Goal: Task Accomplishment & Management: Manage account settings

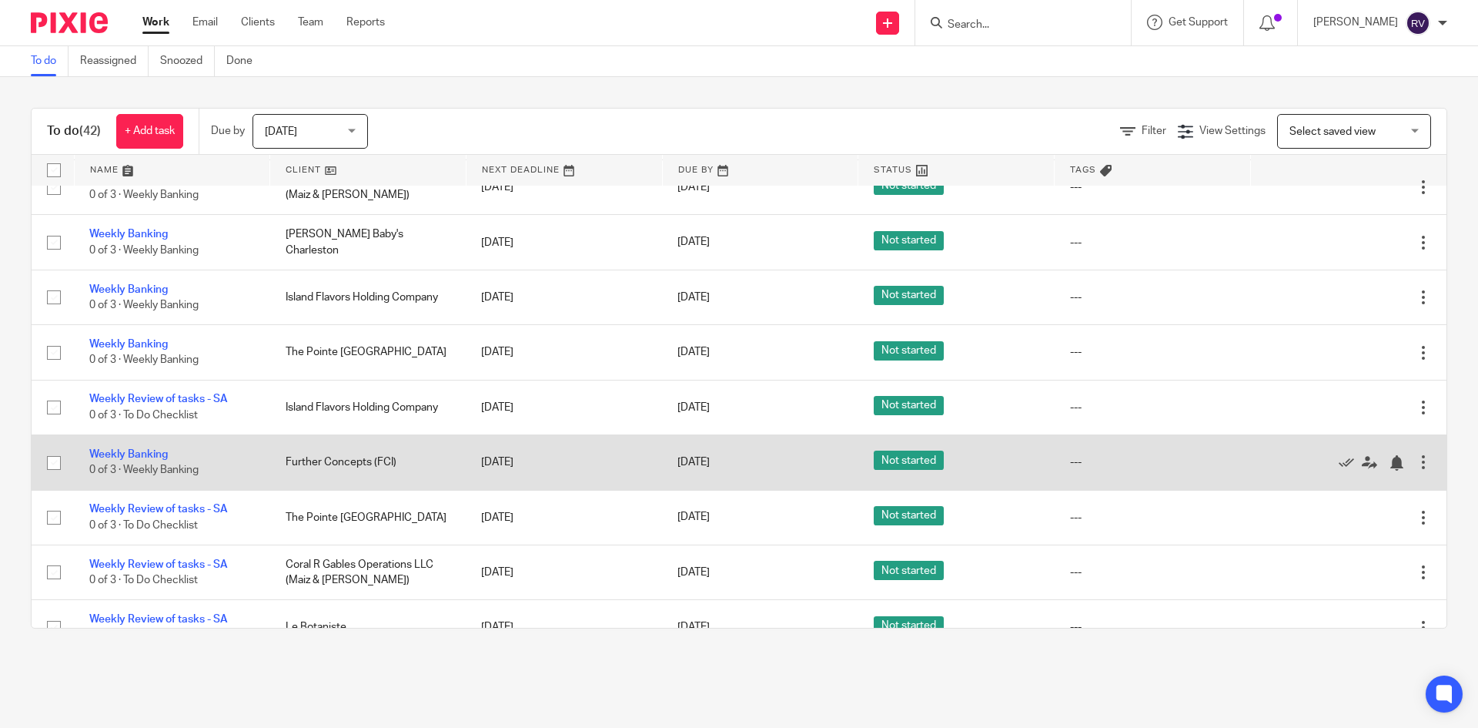
scroll to position [1884, 0]
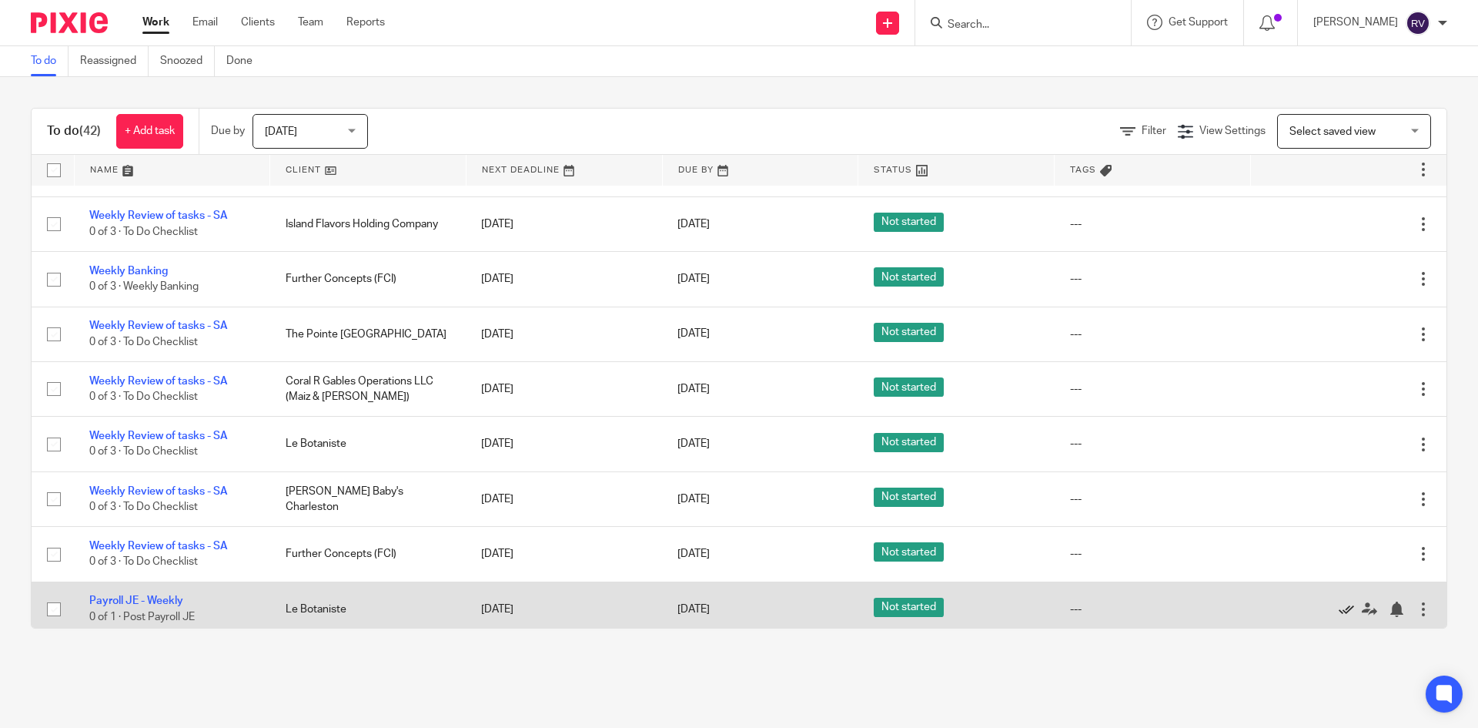
click at [1339, 601] on icon at bounding box center [1346, 608] width 15 height 15
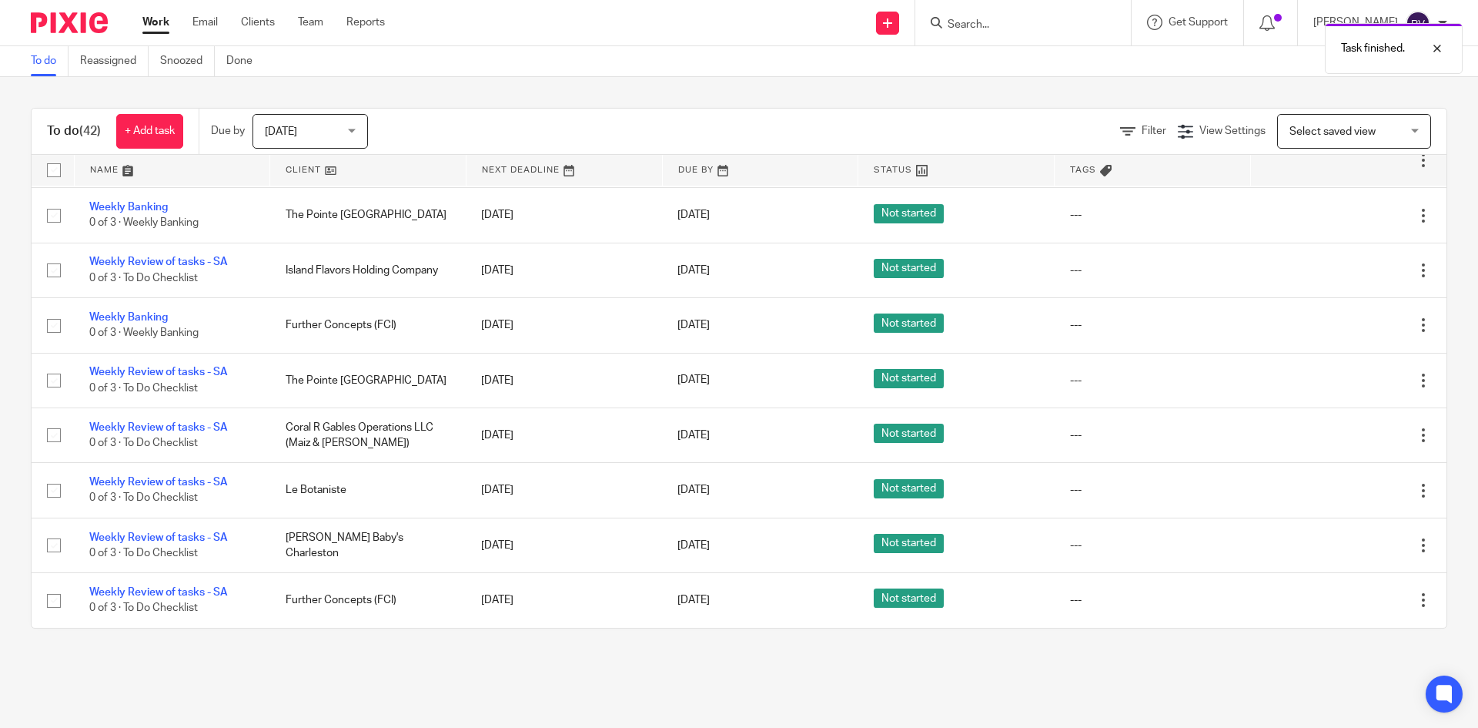
scroll to position [1830, 0]
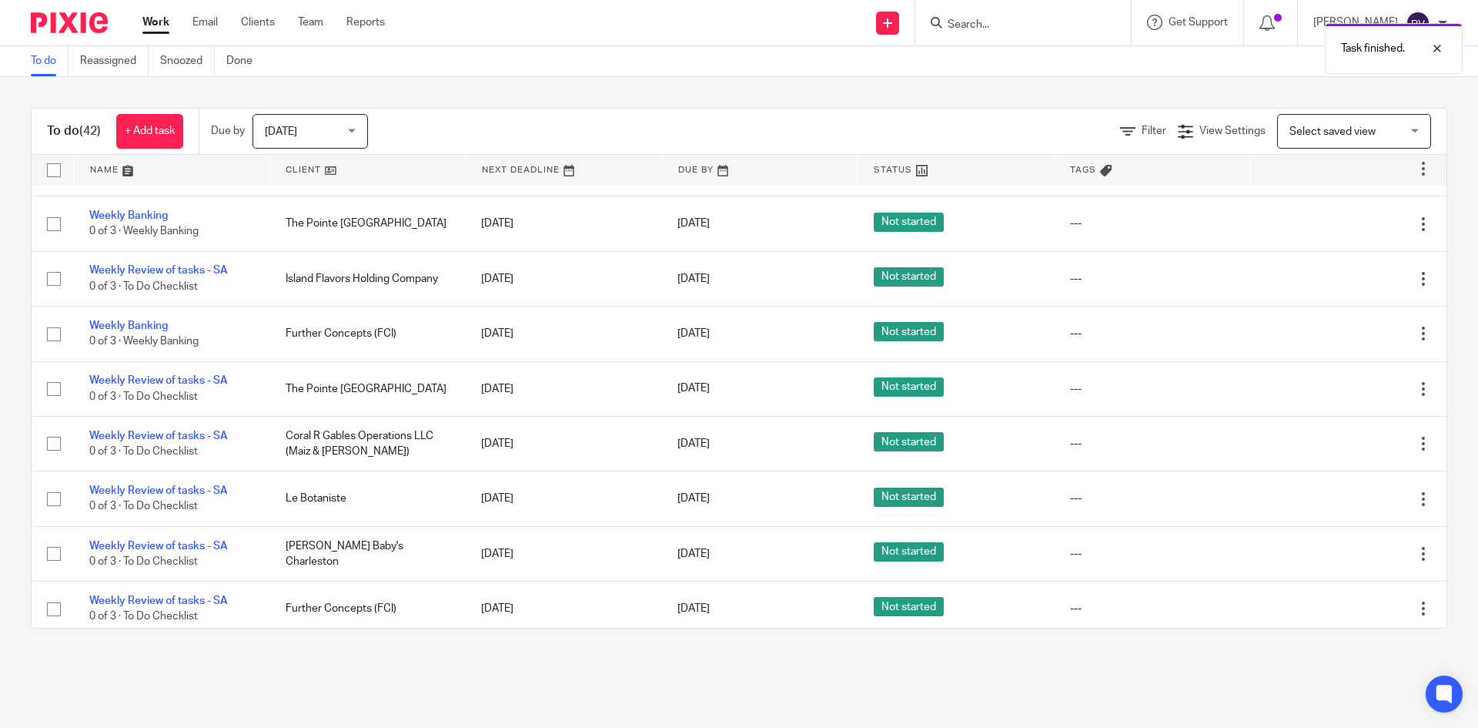
click at [1339, 601] on icon at bounding box center [1346, 608] width 15 height 15
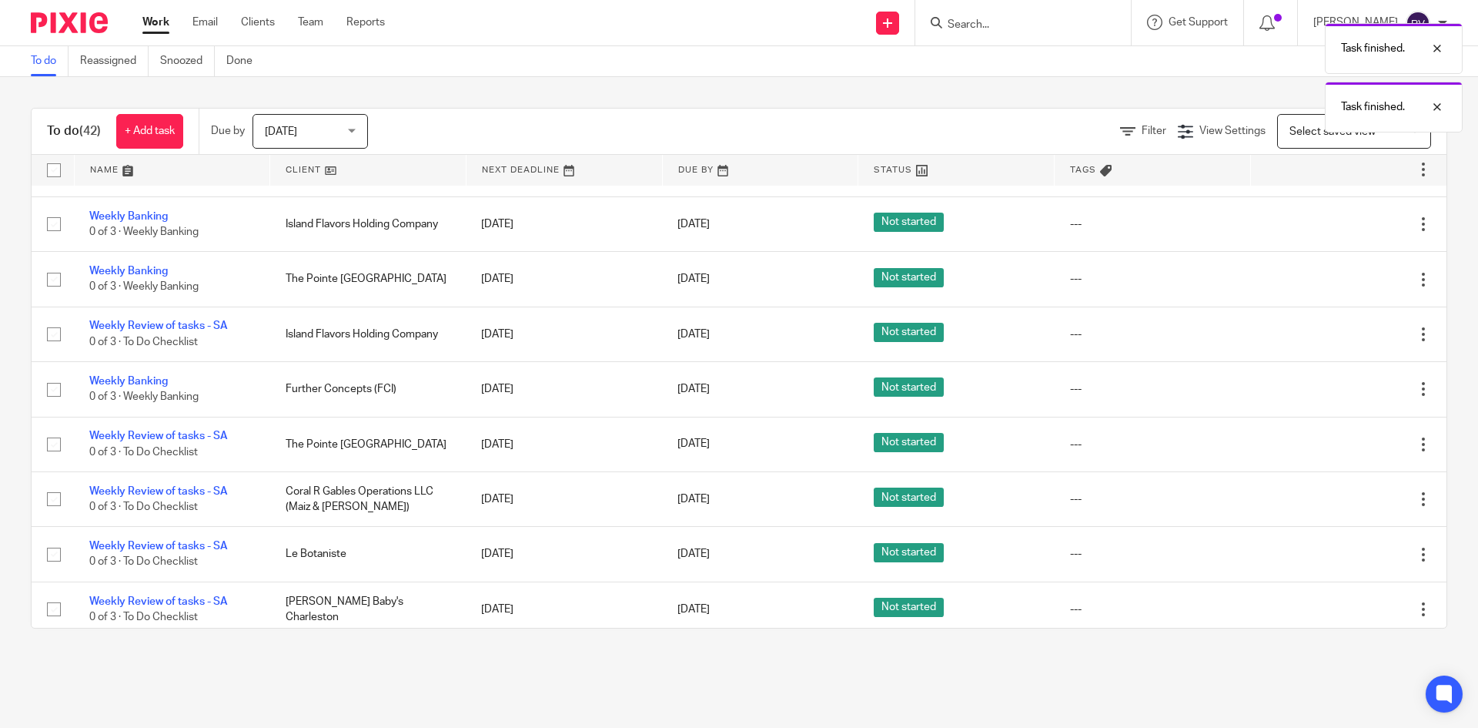
click at [1339, 601] on icon at bounding box center [1346, 608] width 15 height 15
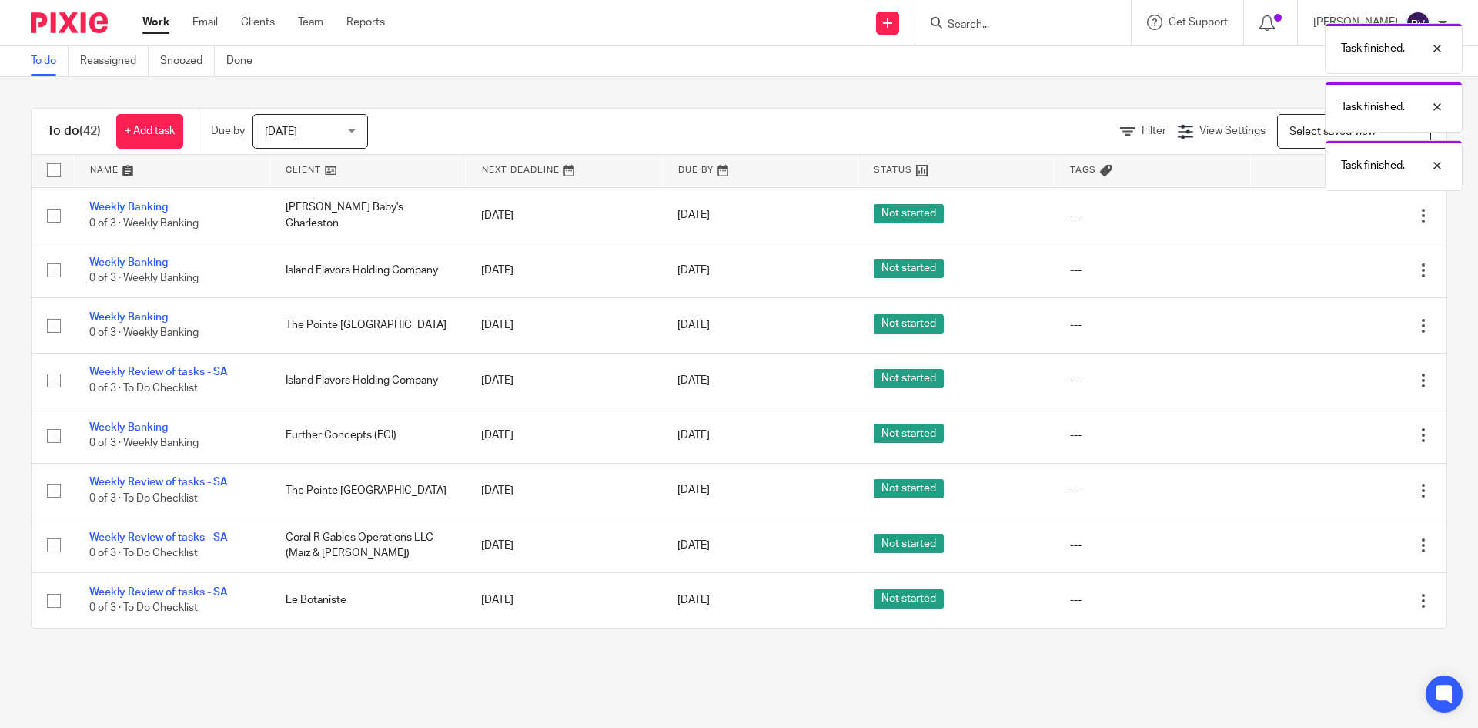
scroll to position [1719, 0]
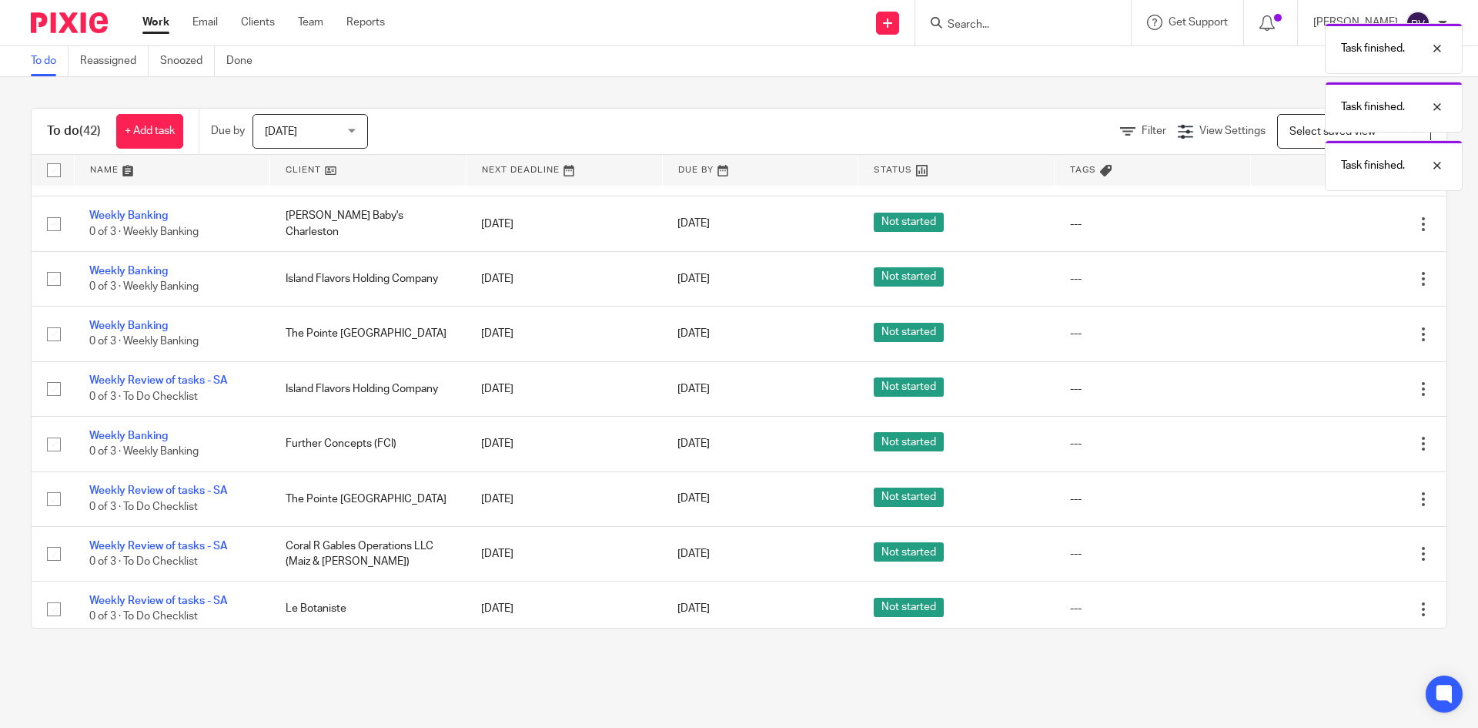
click at [1339, 601] on icon at bounding box center [1346, 608] width 15 height 15
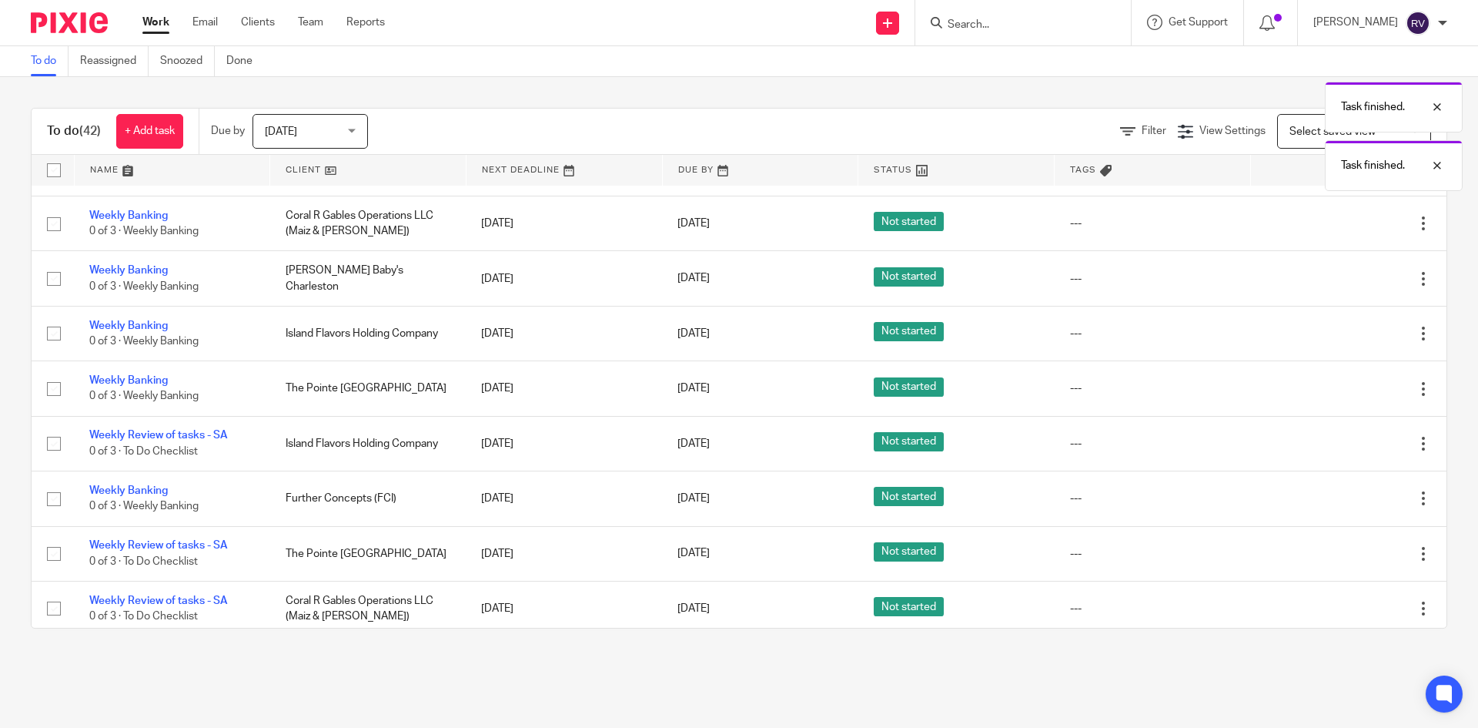
click at [1339, 601] on icon at bounding box center [1346, 608] width 15 height 15
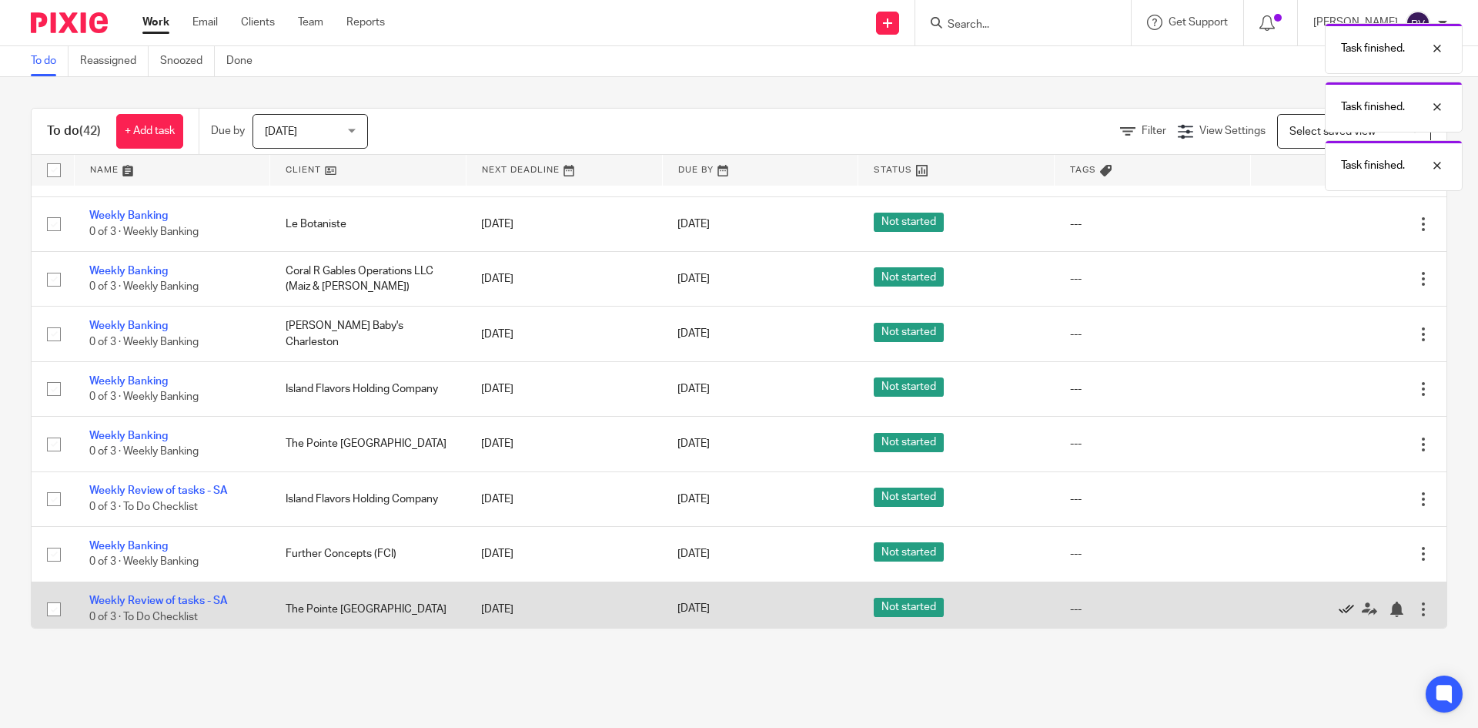
click at [1339, 601] on icon at bounding box center [1346, 608] width 15 height 15
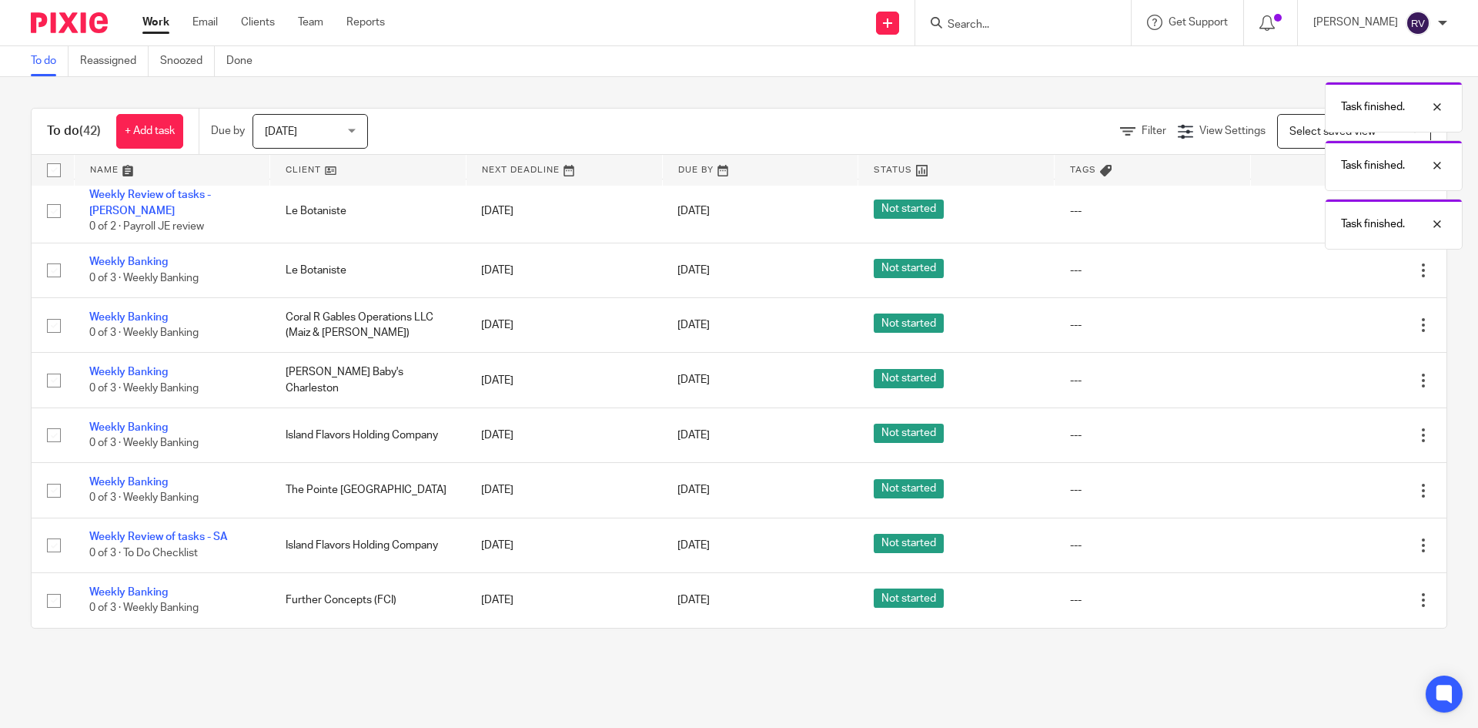
scroll to position [1555, 0]
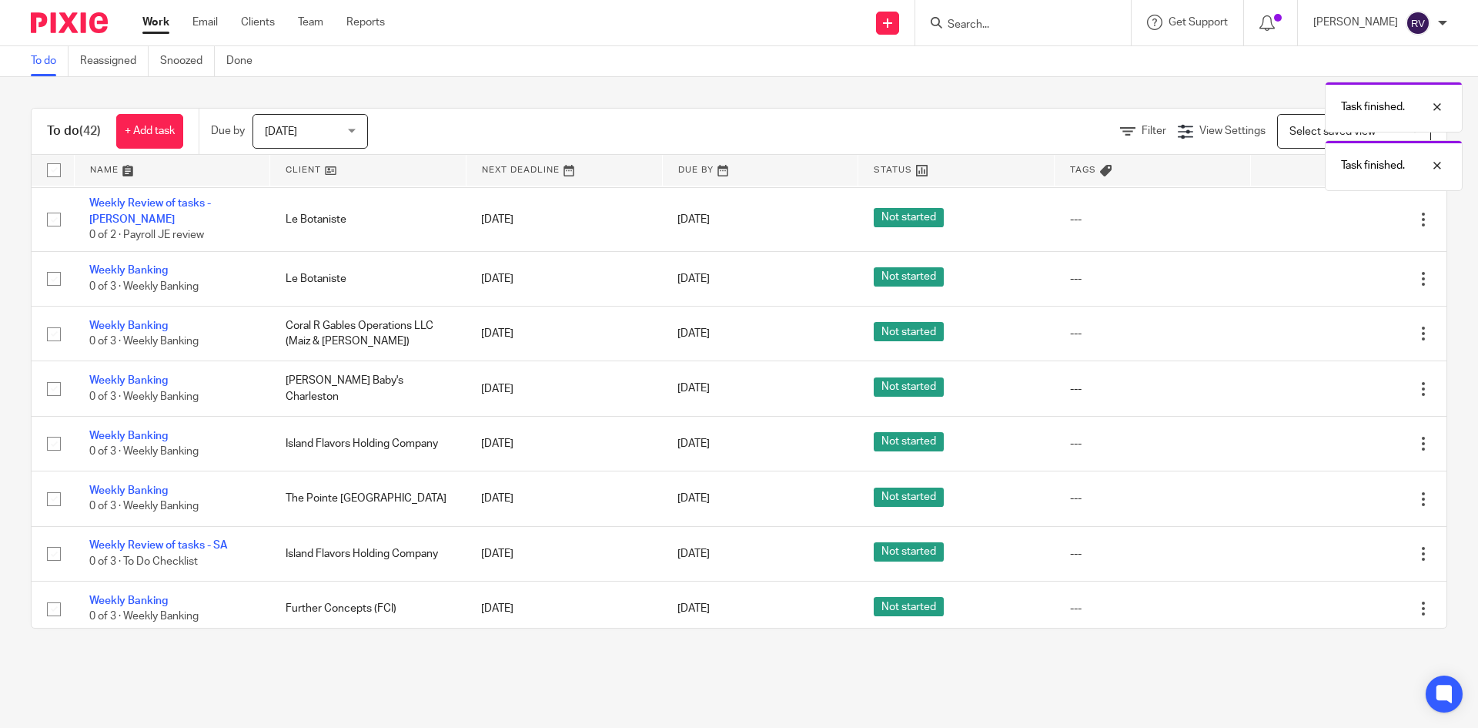
click at [1339, 601] on icon at bounding box center [1346, 608] width 15 height 15
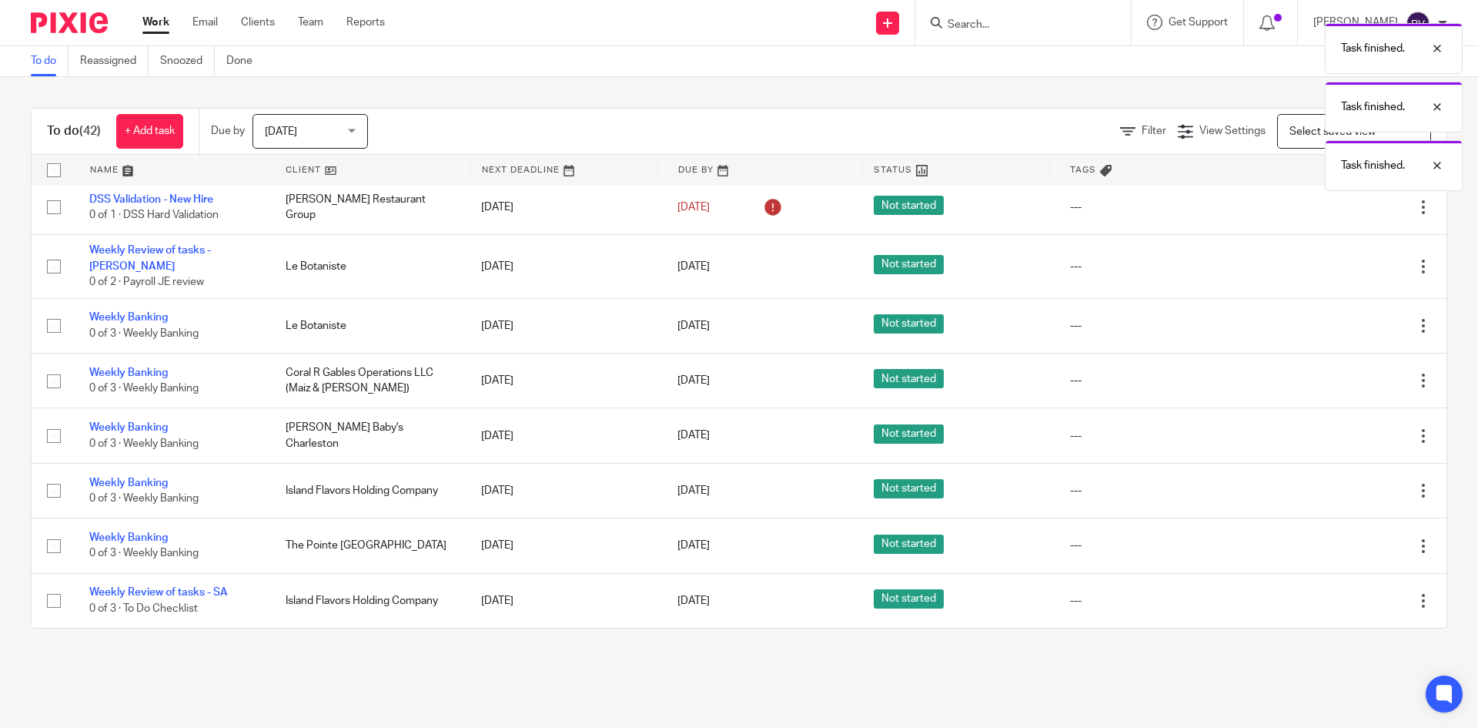
scroll to position [1499, 0]
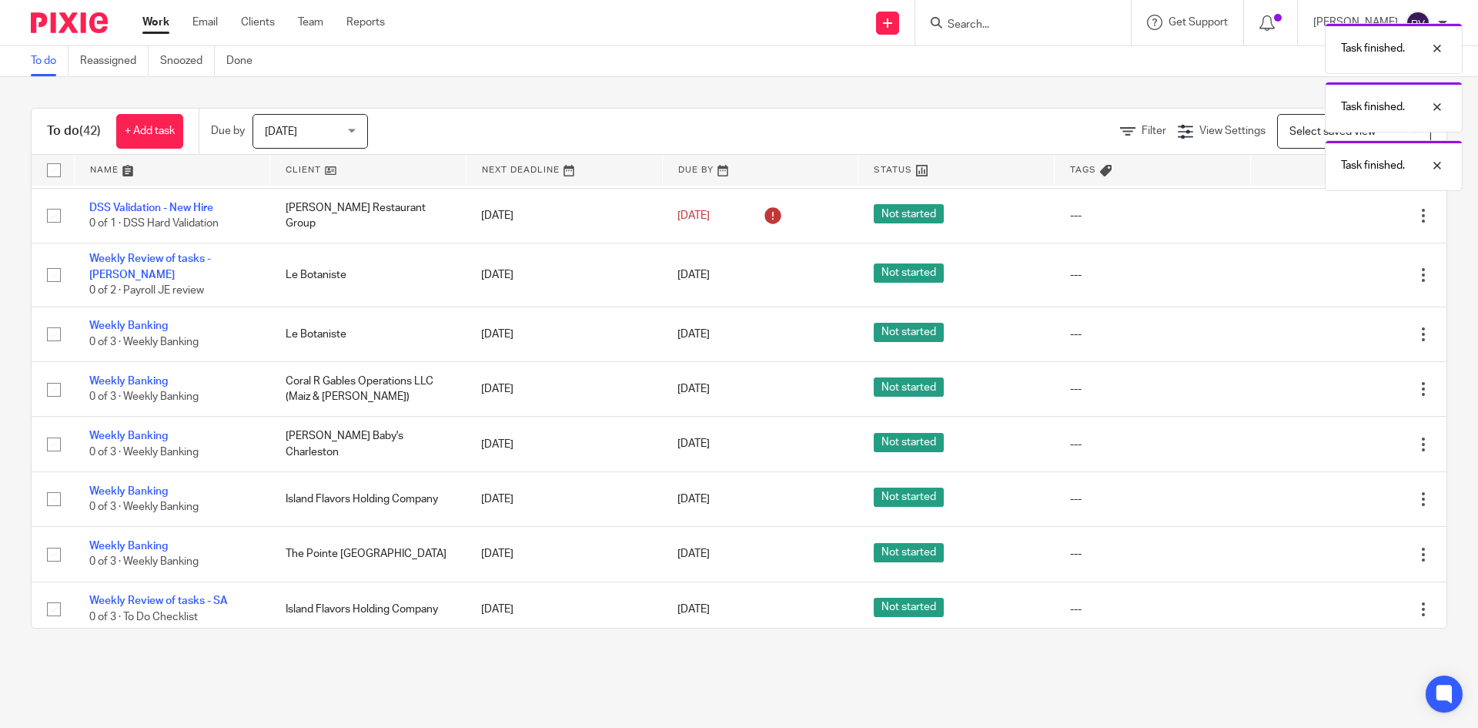
click at [1339, 601] on icon at bounding box center [1346, 608] width 15 height 15
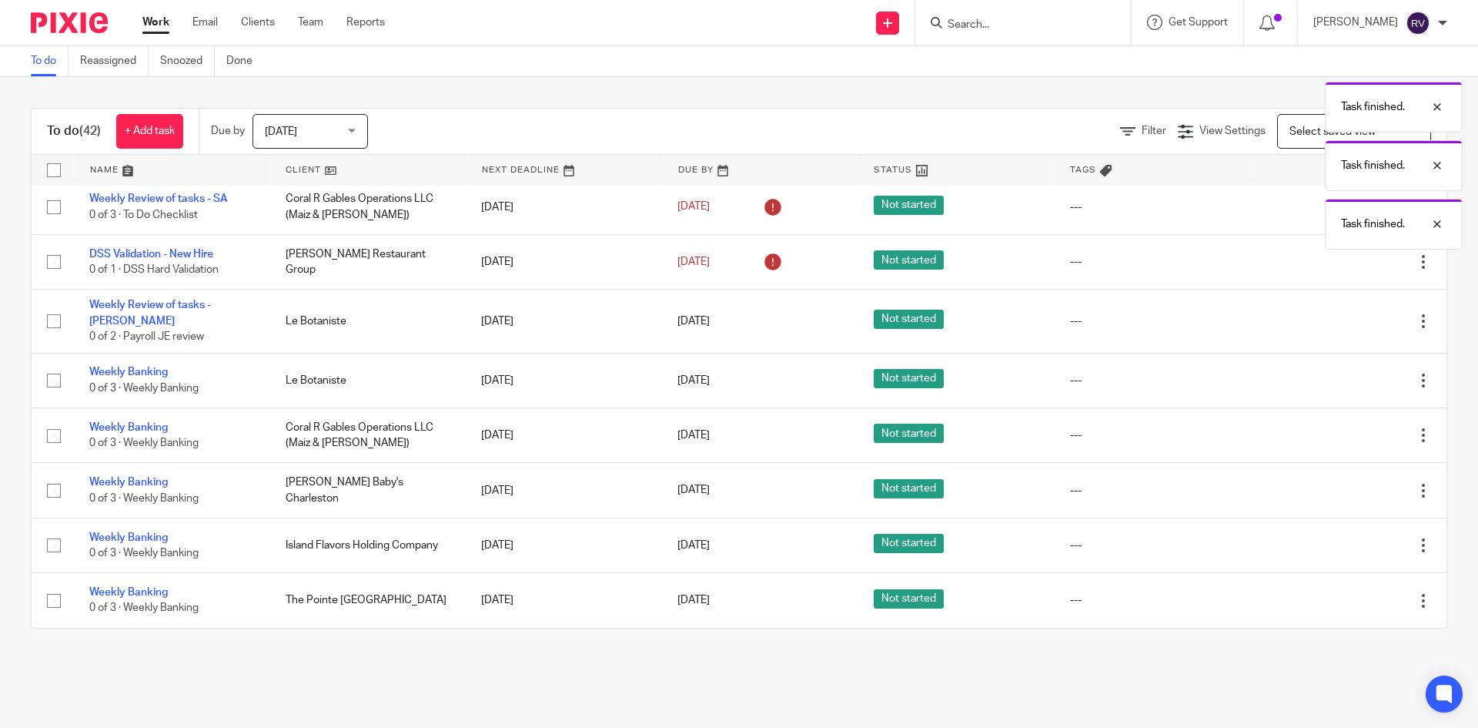
scroll to position [1445, 0]
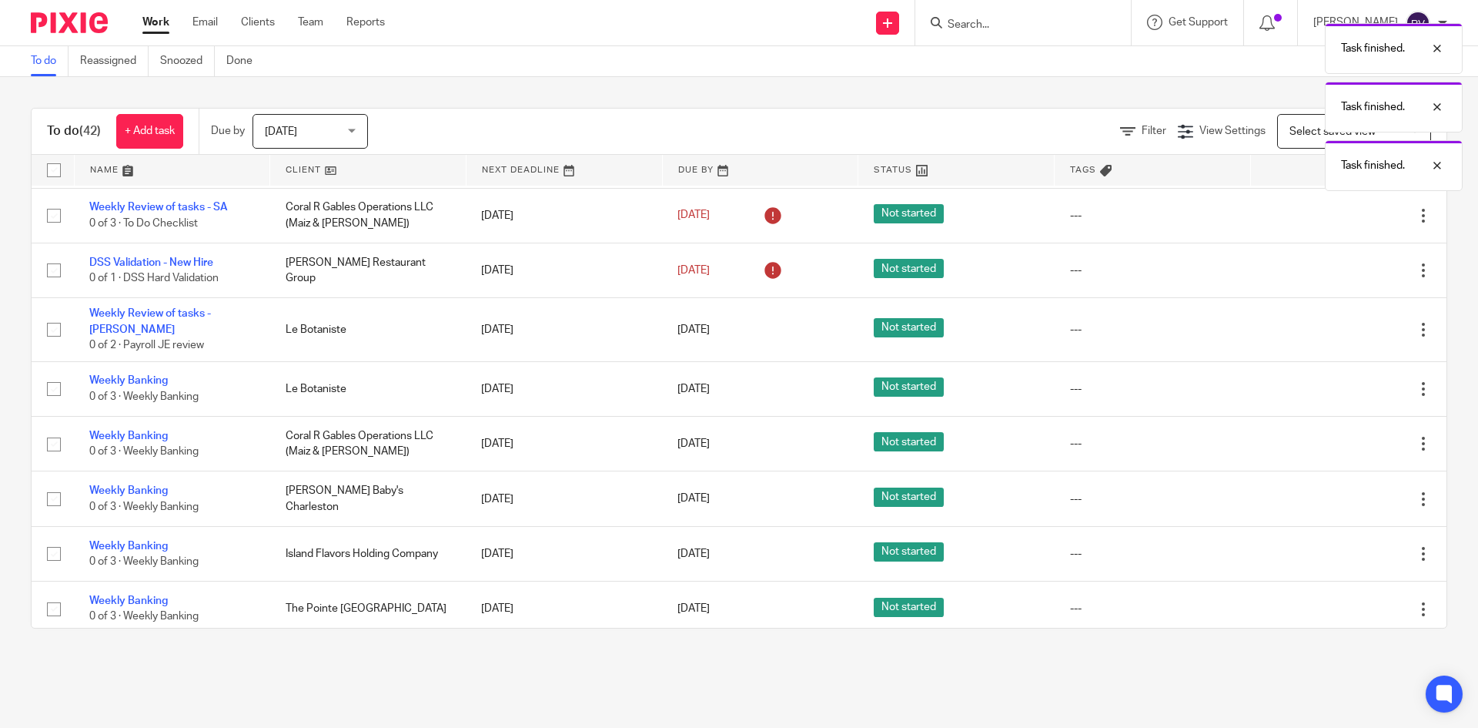
click at [1339, 601] on icon at bounding box center [1346, 608] width 15 height 15
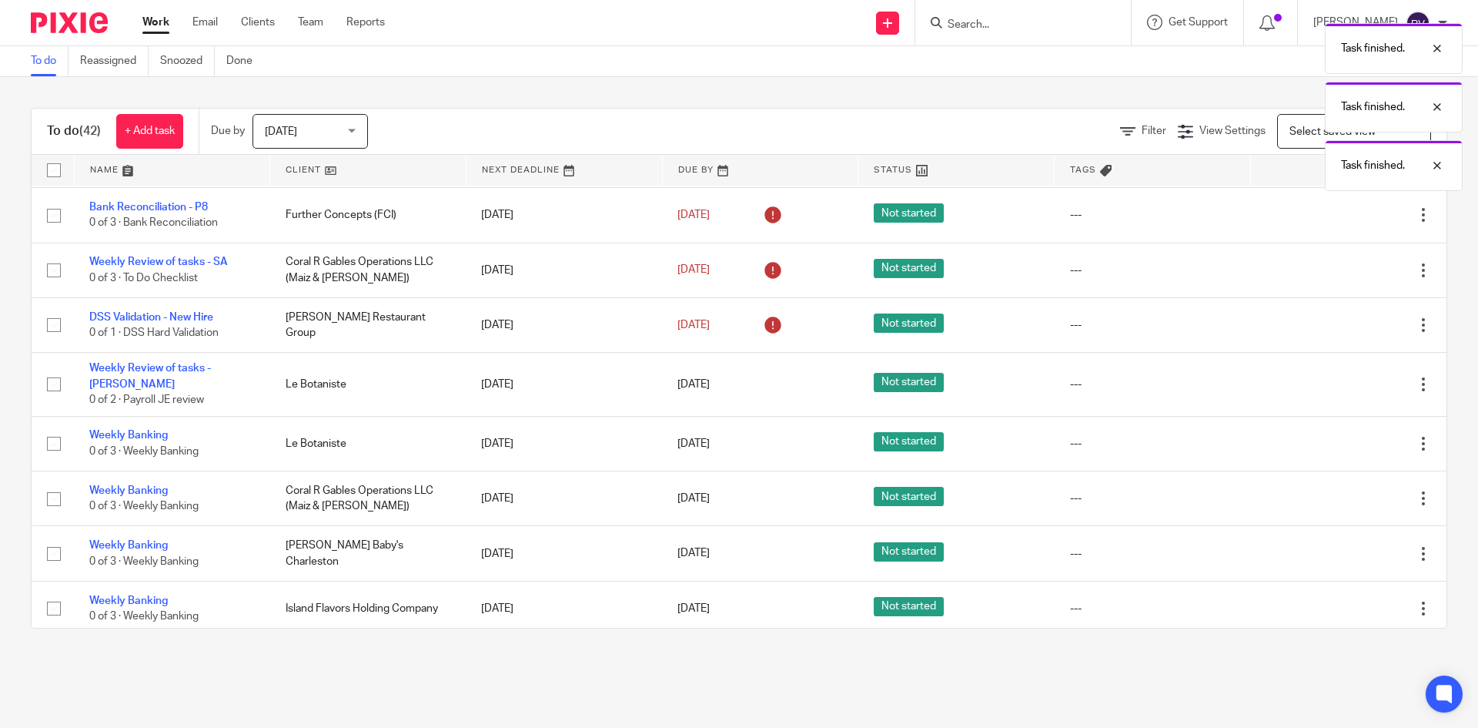
click at [1339, 601] on icon at bounding box center [1346, 608] width 15 height 15
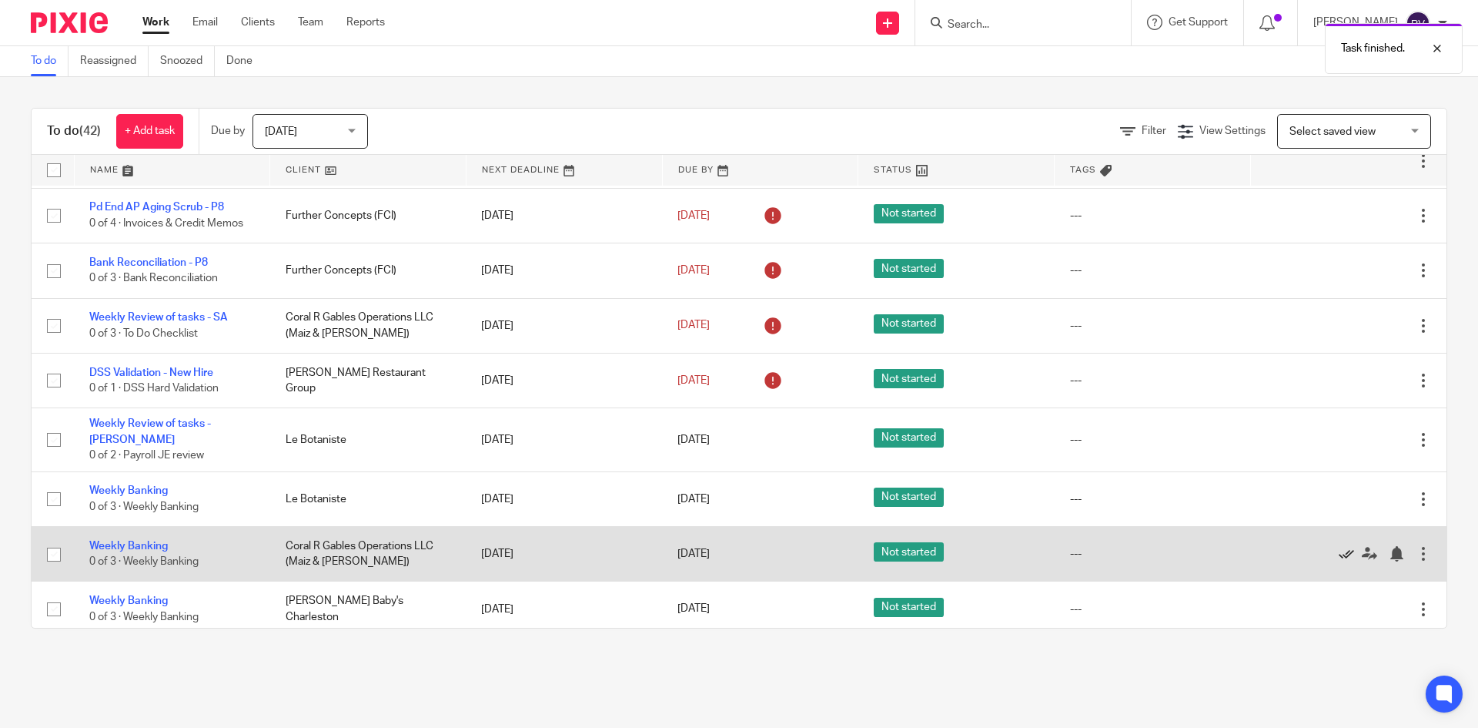
click at [1339, 546] on icon at bounding box center [1346, 553] width 15 height 15
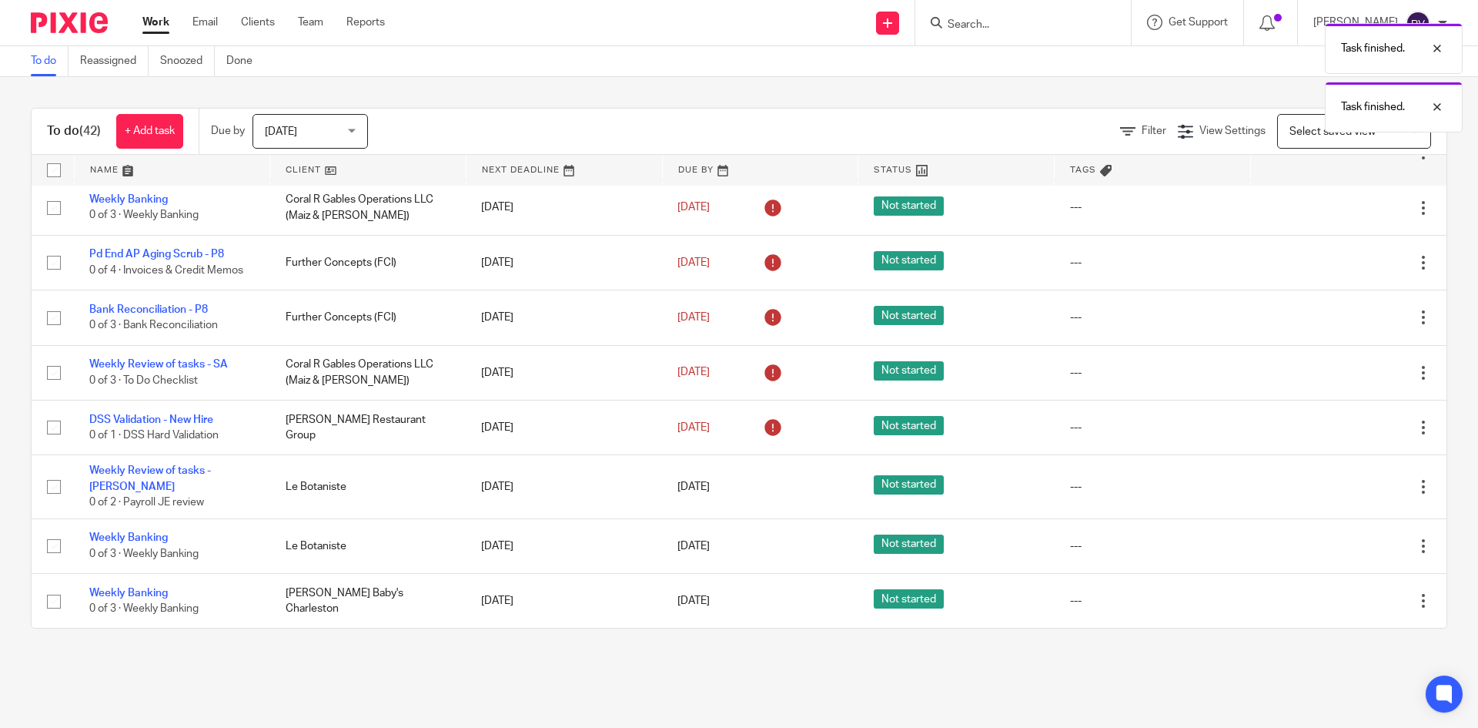
scroll to position [1280, 0]
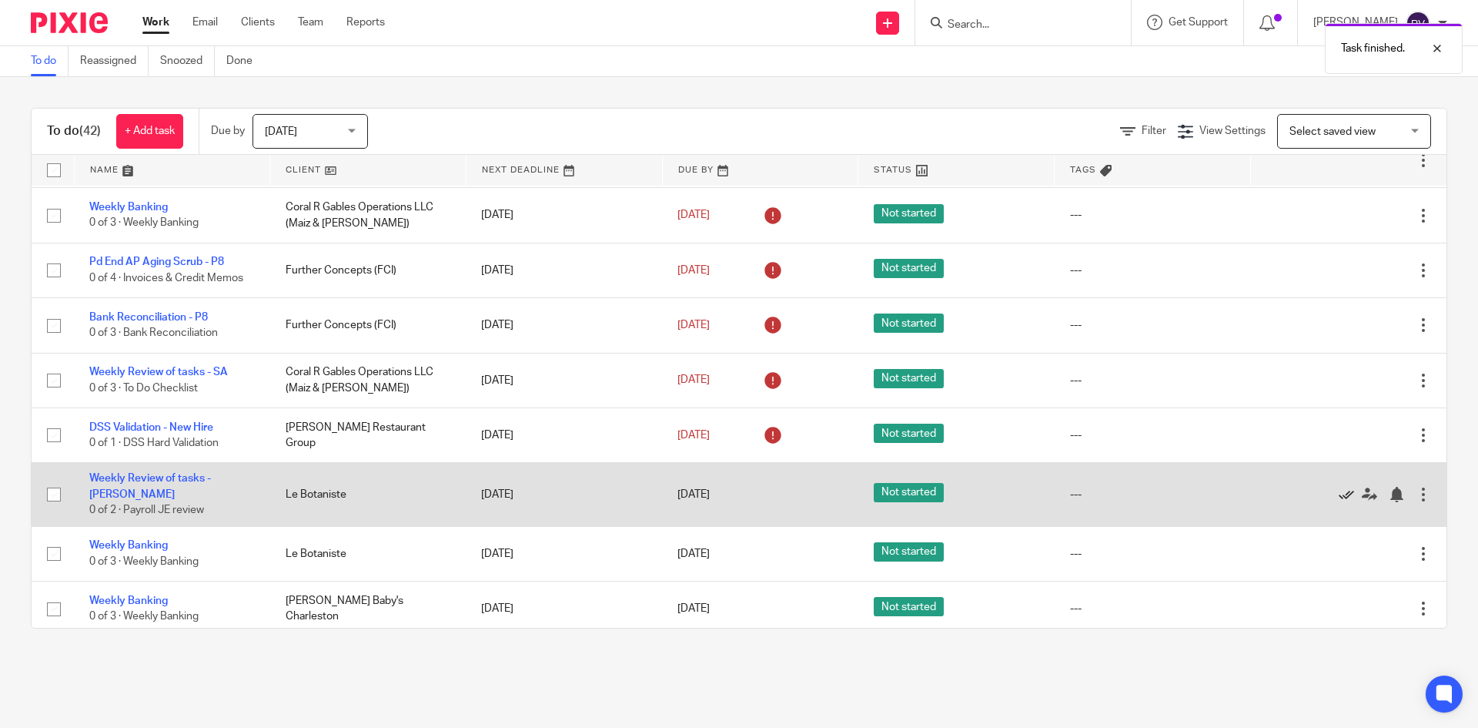
click at [1339, 492] on icon at bounding box center [1346, 494] width 15 height 15
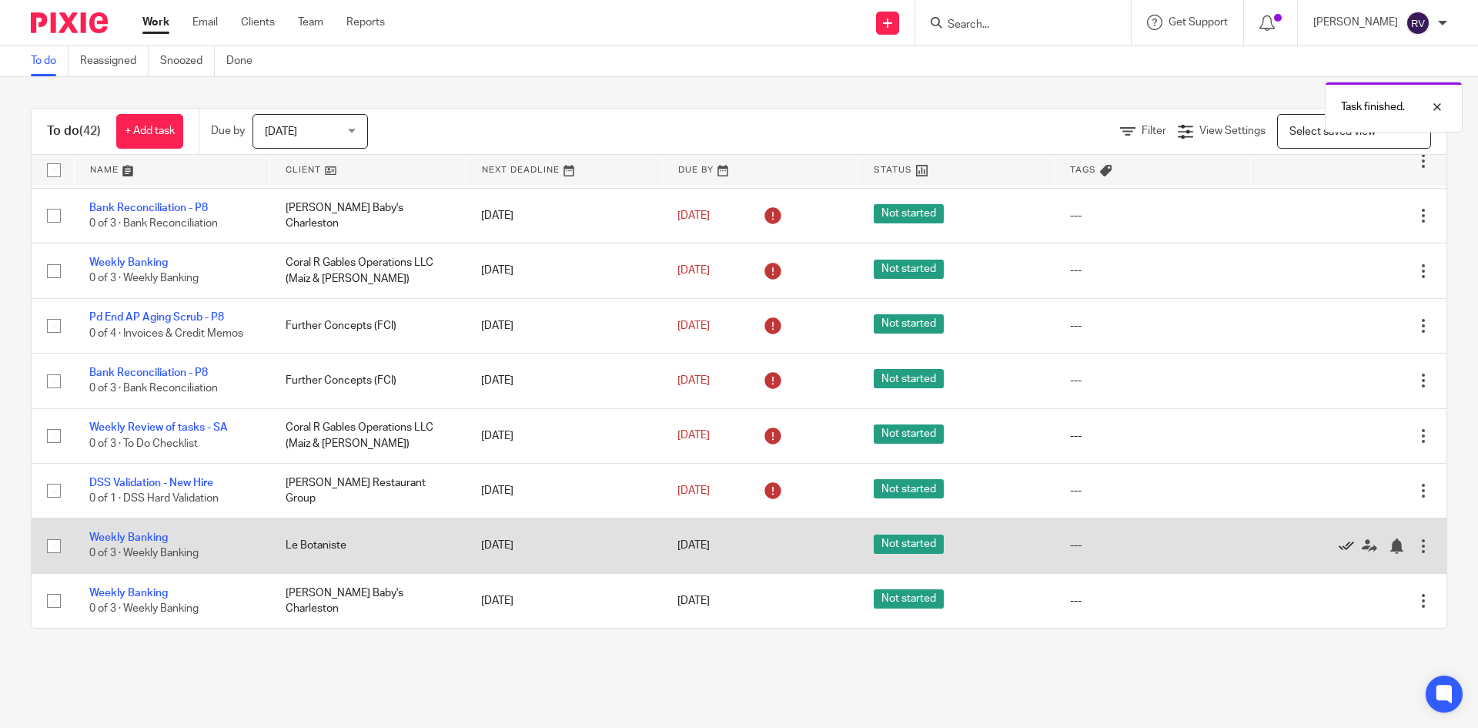
click at [1339, 549] on icon at bounding box center [1346, 545] width 15 height 15
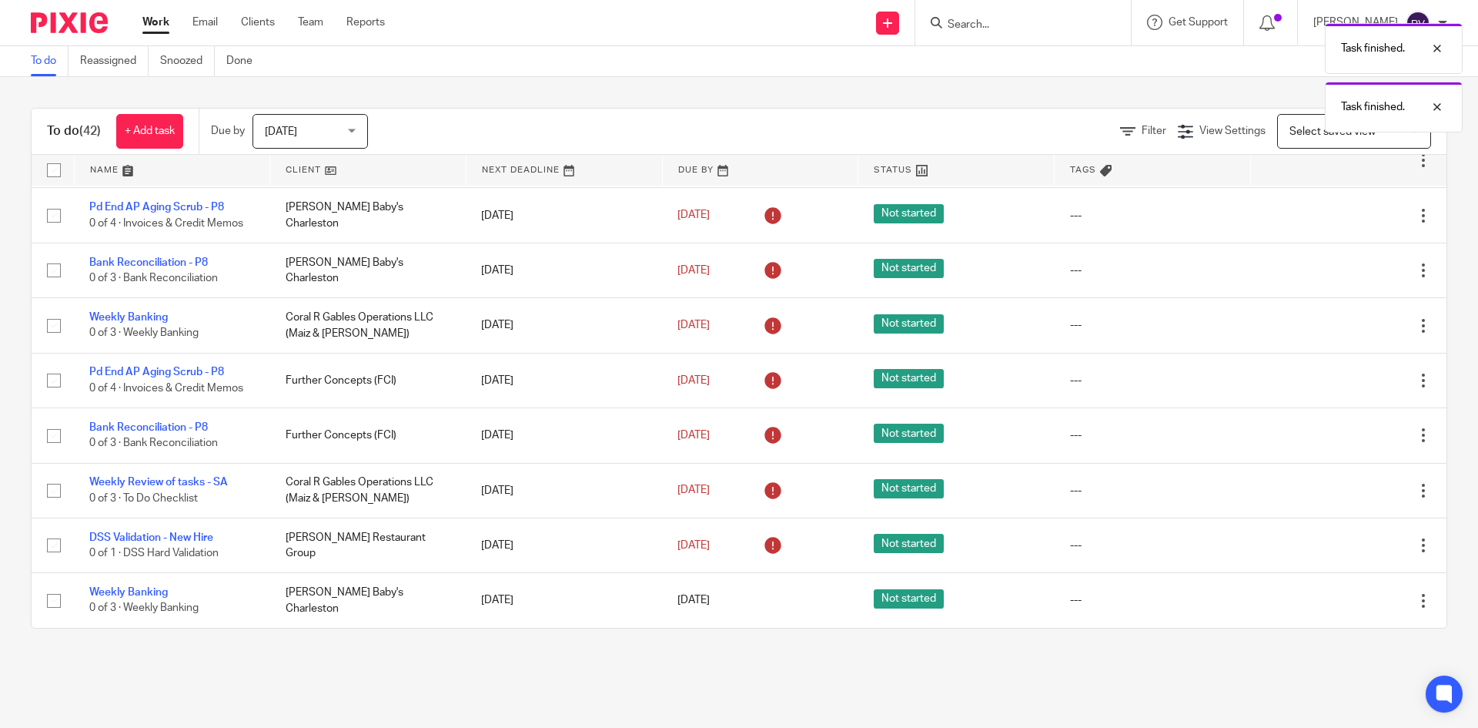
scroll to position [1170, 0]
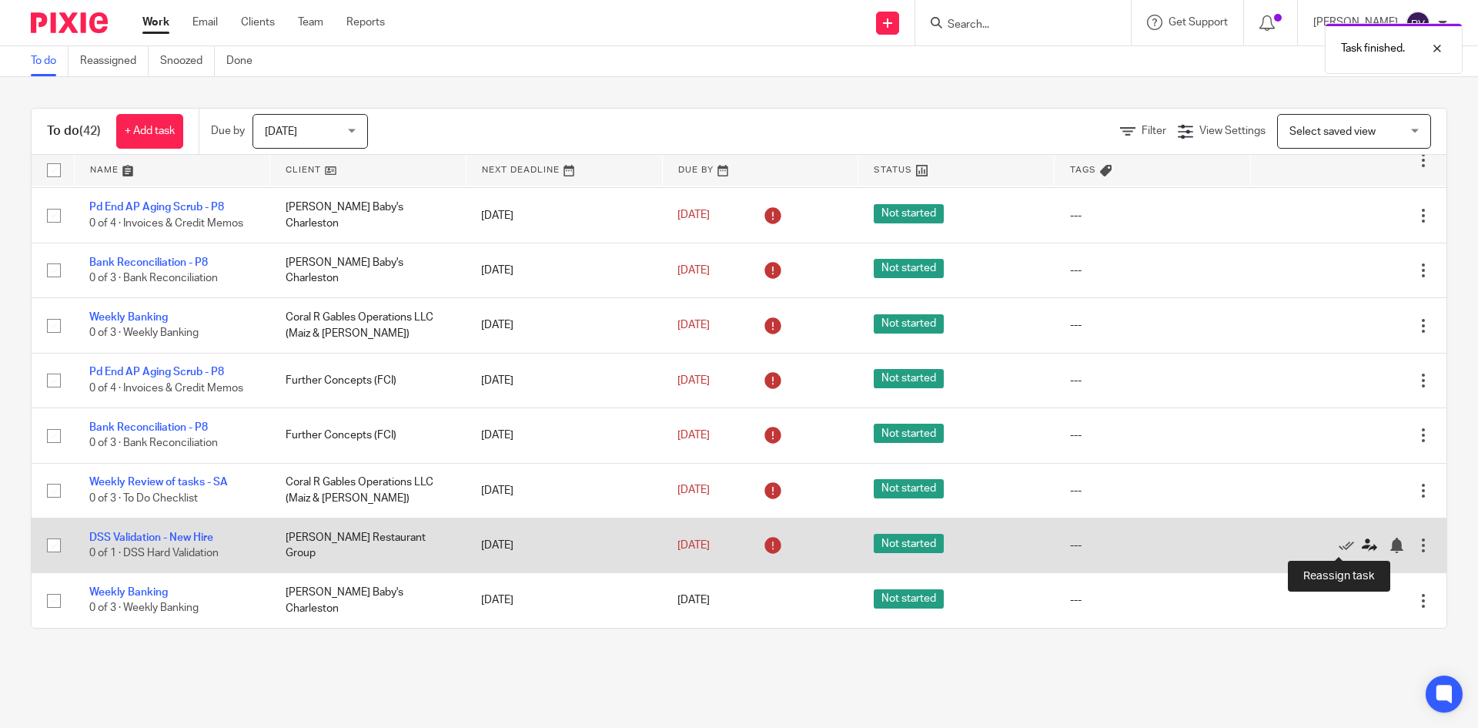
click at [1362, 543] on icon at bounding box center [1369, 544] width 15 height 15
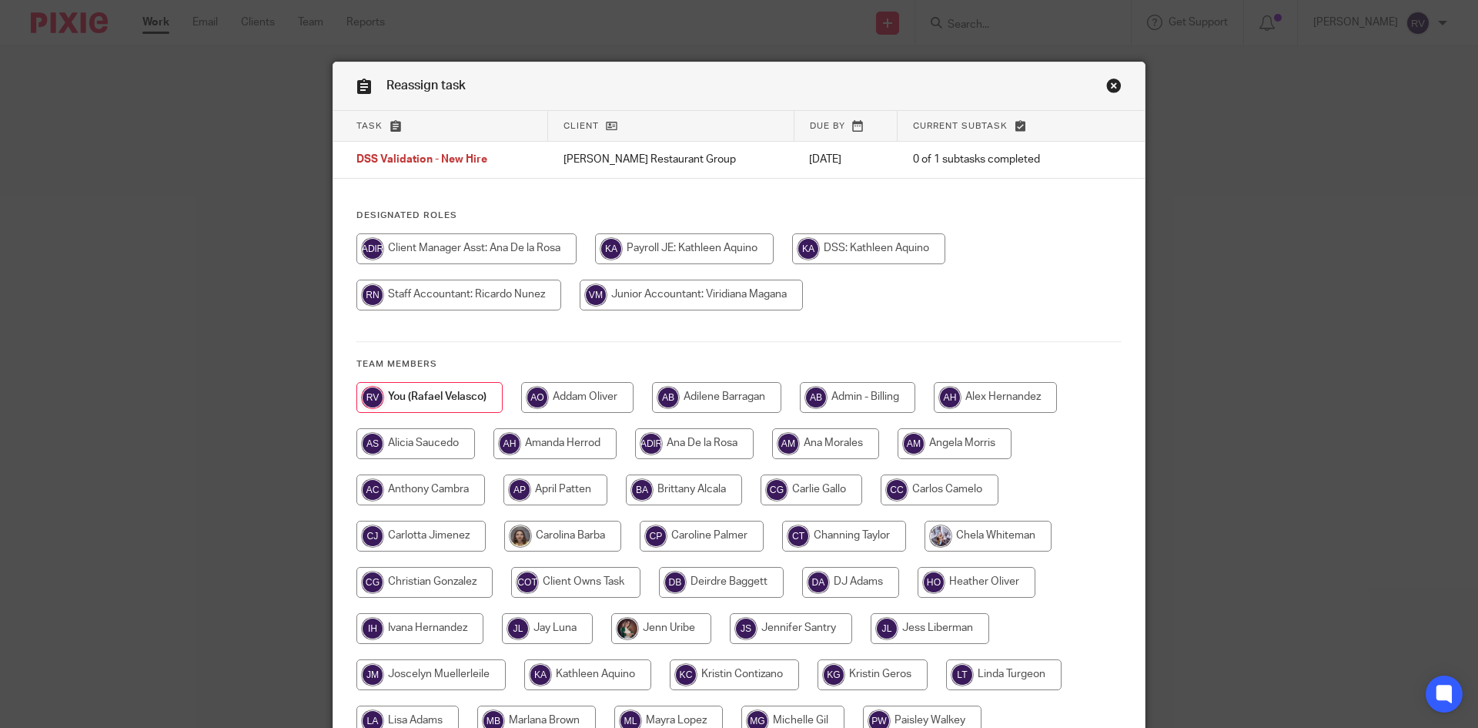
click at [448, 300] on input "radio" at bounding box center [459, 295] width 205 height 31
radio input "true"
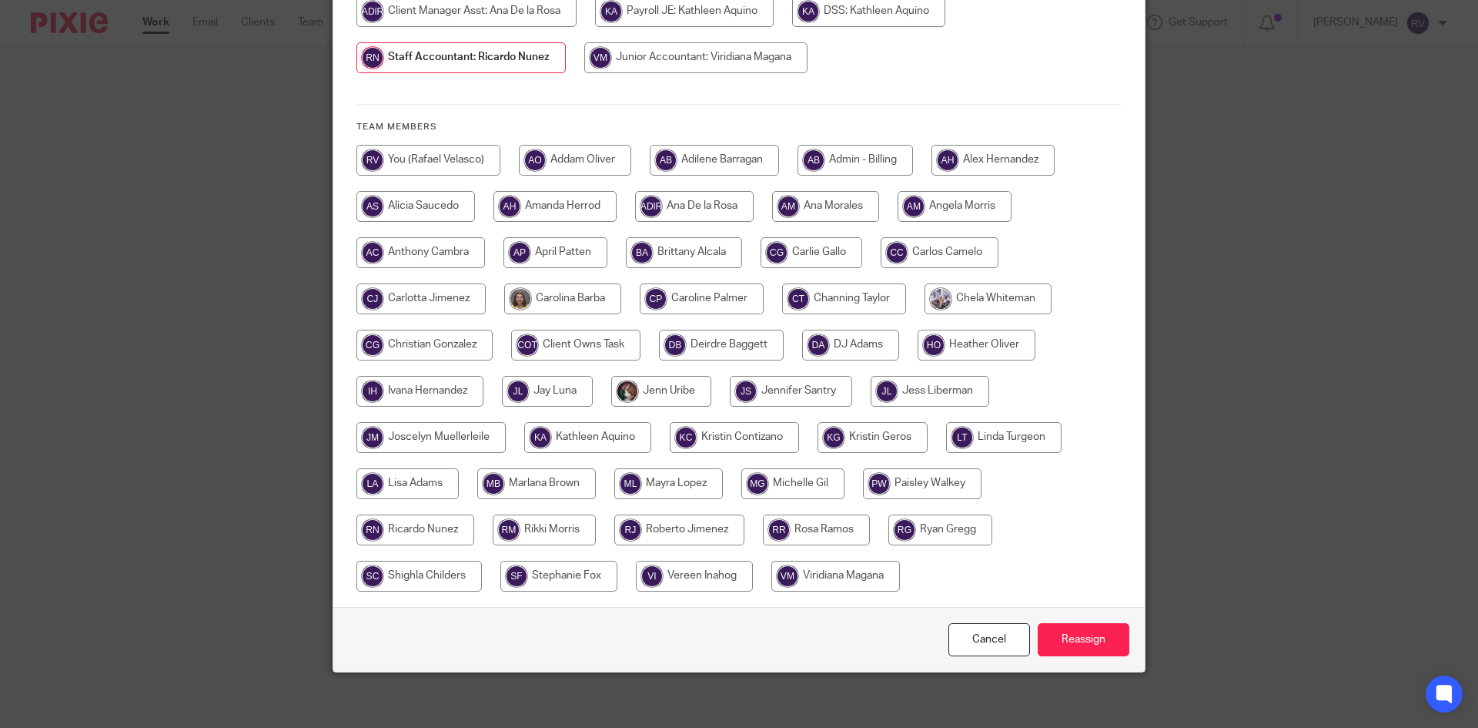
scroll to position [243, 0]
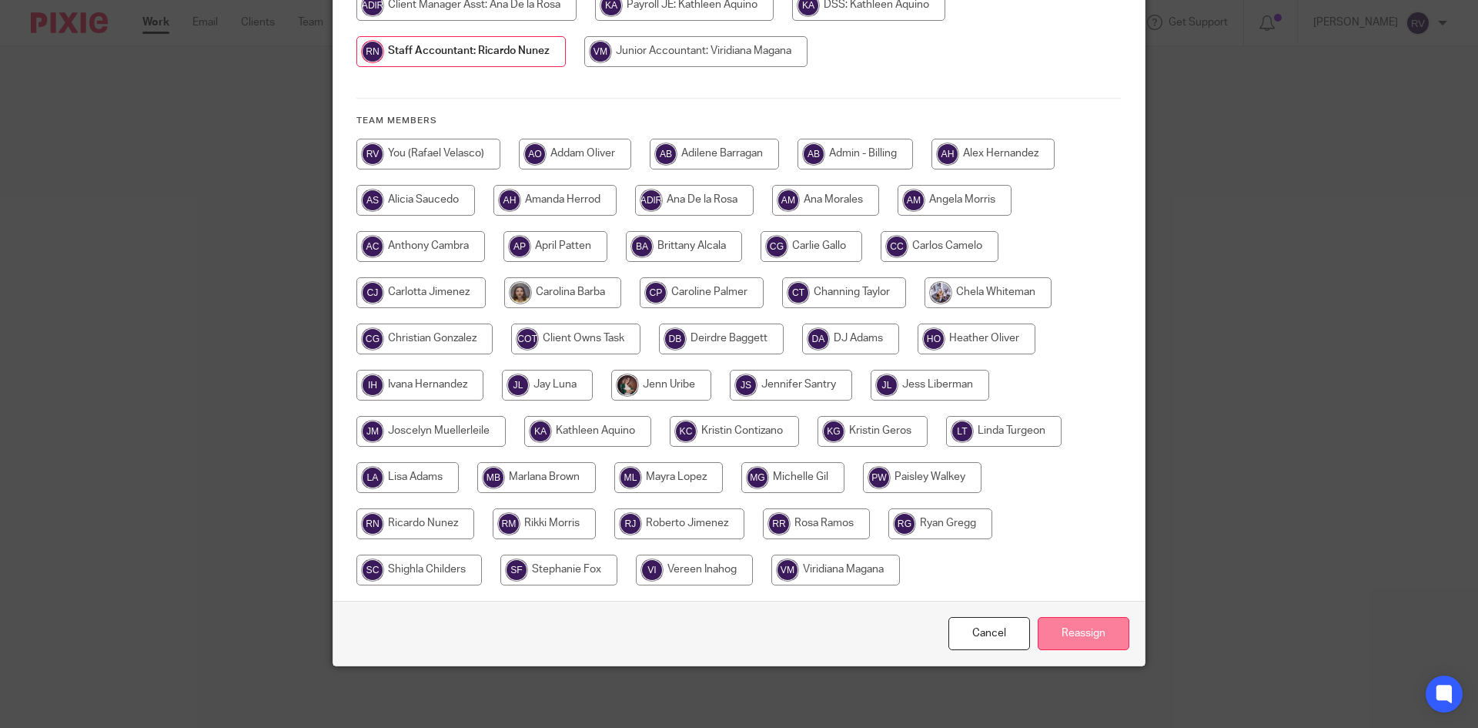
click at [1063, 636] on input "Reassign" at bounding box center [1084, 633] width 92 height 33
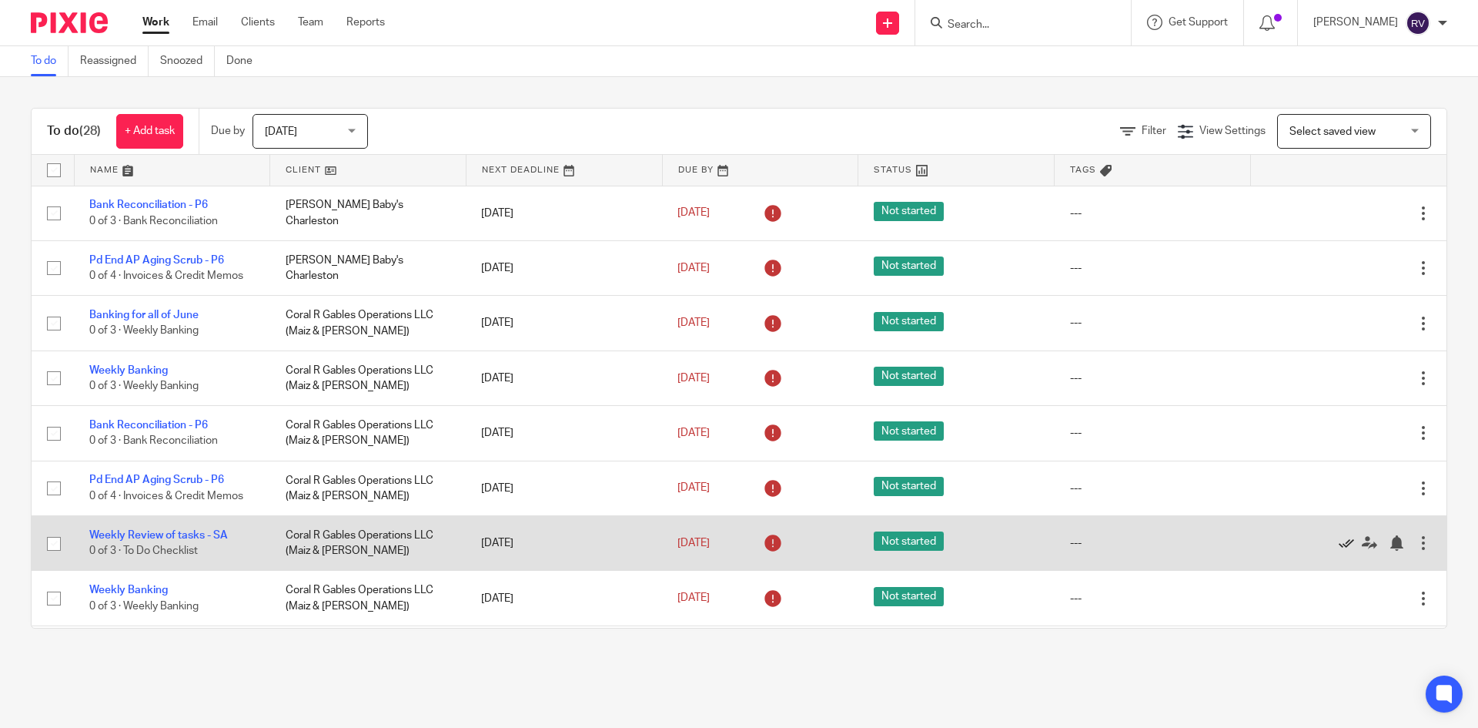
click at [1339, 541] on icon at bounding box center [1346, 542] width 15 height 15
click at [1339, 544] on icon at bounding box center [1346, 542] width 15 height 15
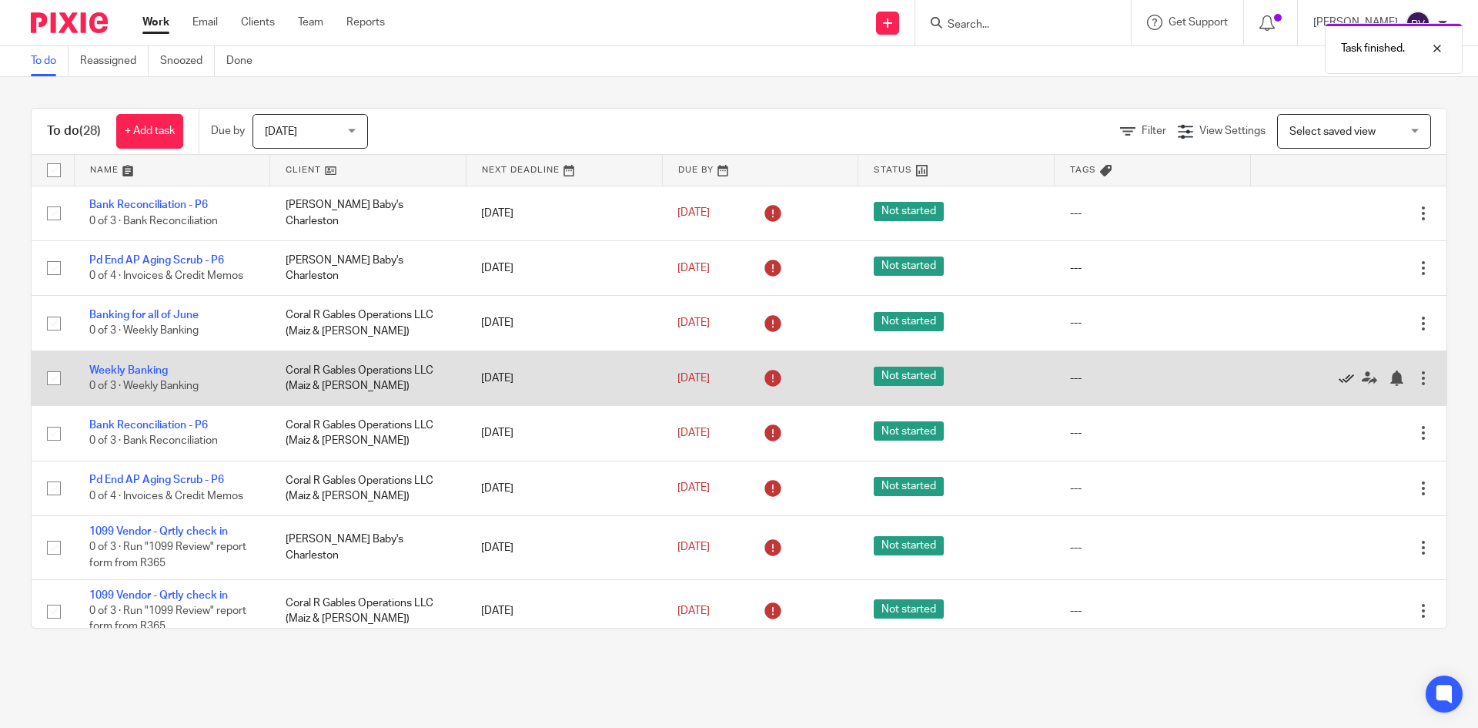
click at [1339, 376] on icon at bounding box center [1346, 377] width 15 height 15
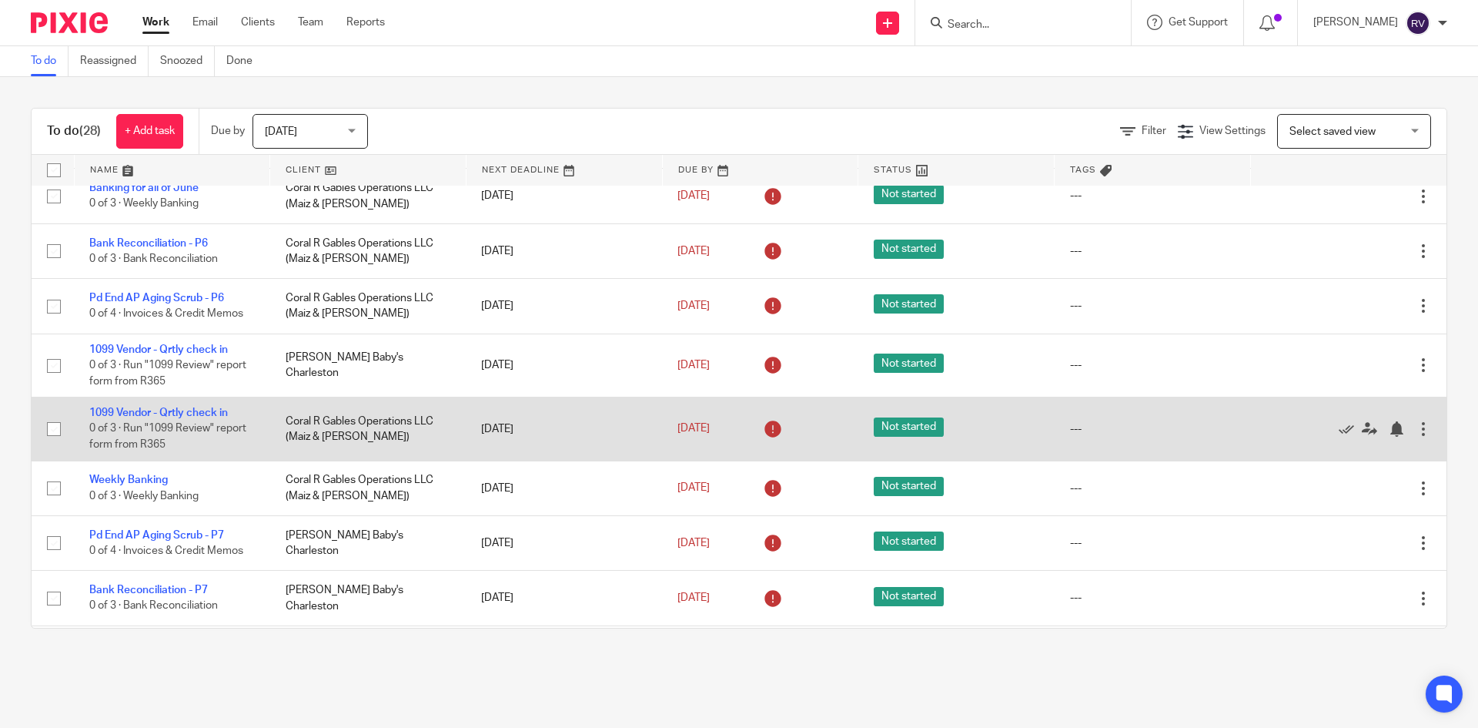
scroll to position [154, 0]
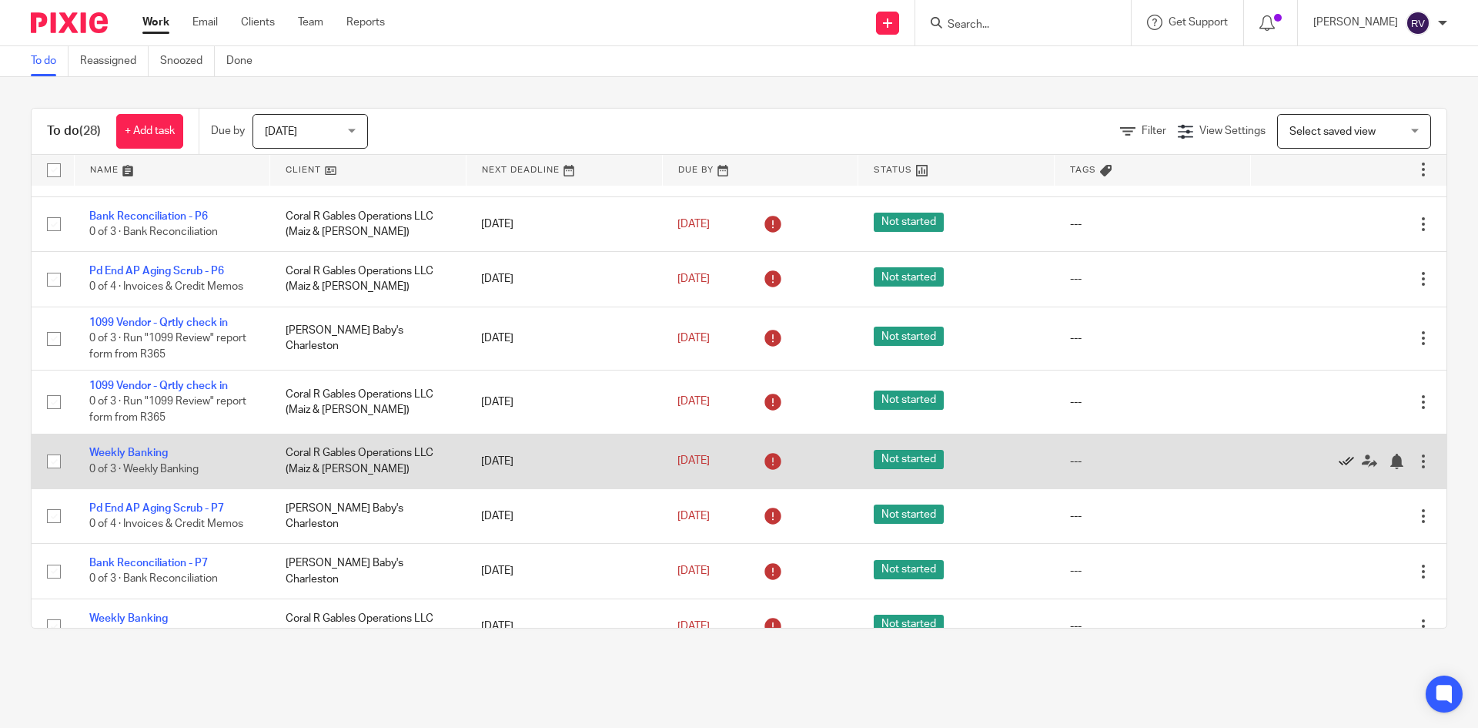
click at [1339, 458] on icon at bounding box center [1346, 461] width 15 height 15
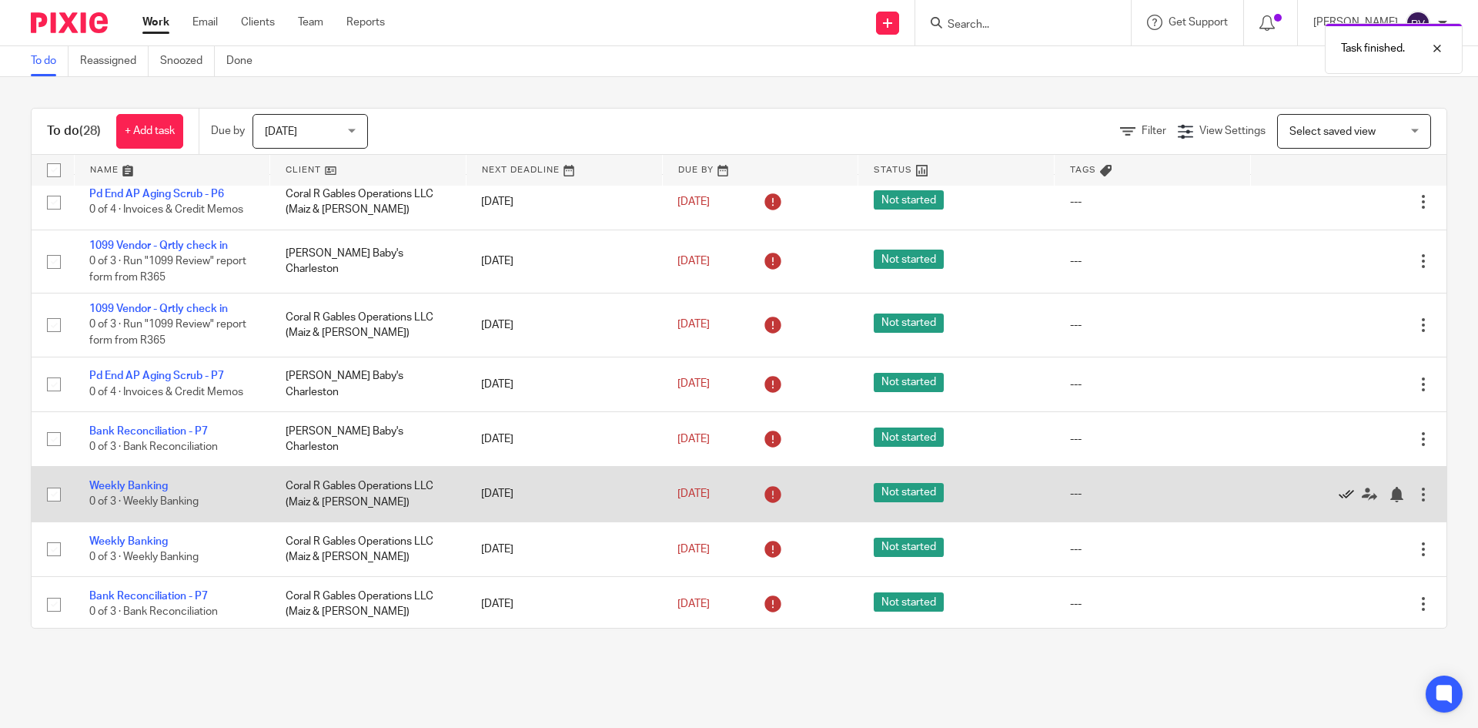
click at [1339, 490] on icon at bounding box center [1346, 494] width 15 height 15
click at [1339, 494] on icon at bounding box center [1346, 494] width 15 height 15
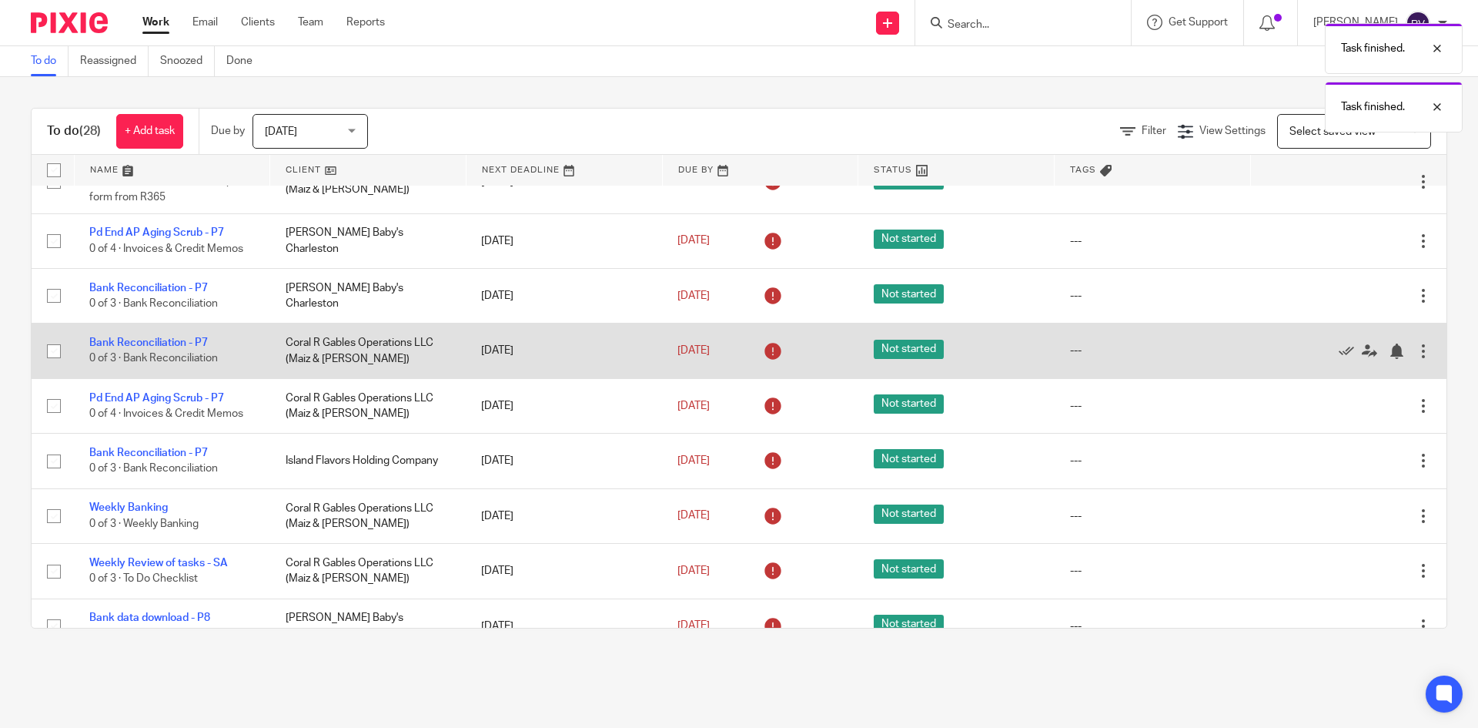
scroll to position [385, 0]
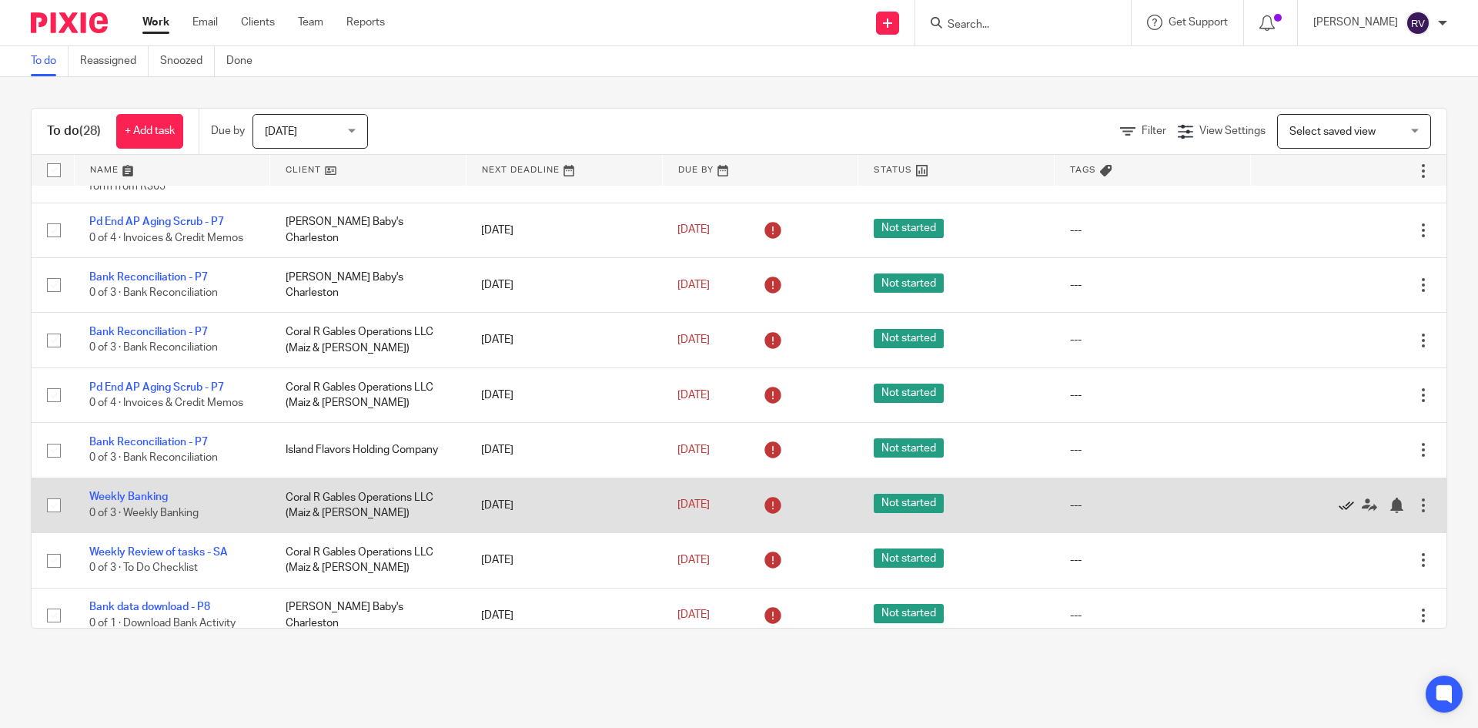
click at [1339, 511] on icon at bounding box center [1346, 504] width 15 height 15
click at [1339, 505] on icon at bounding box center [1346, 504] width 15 height 15
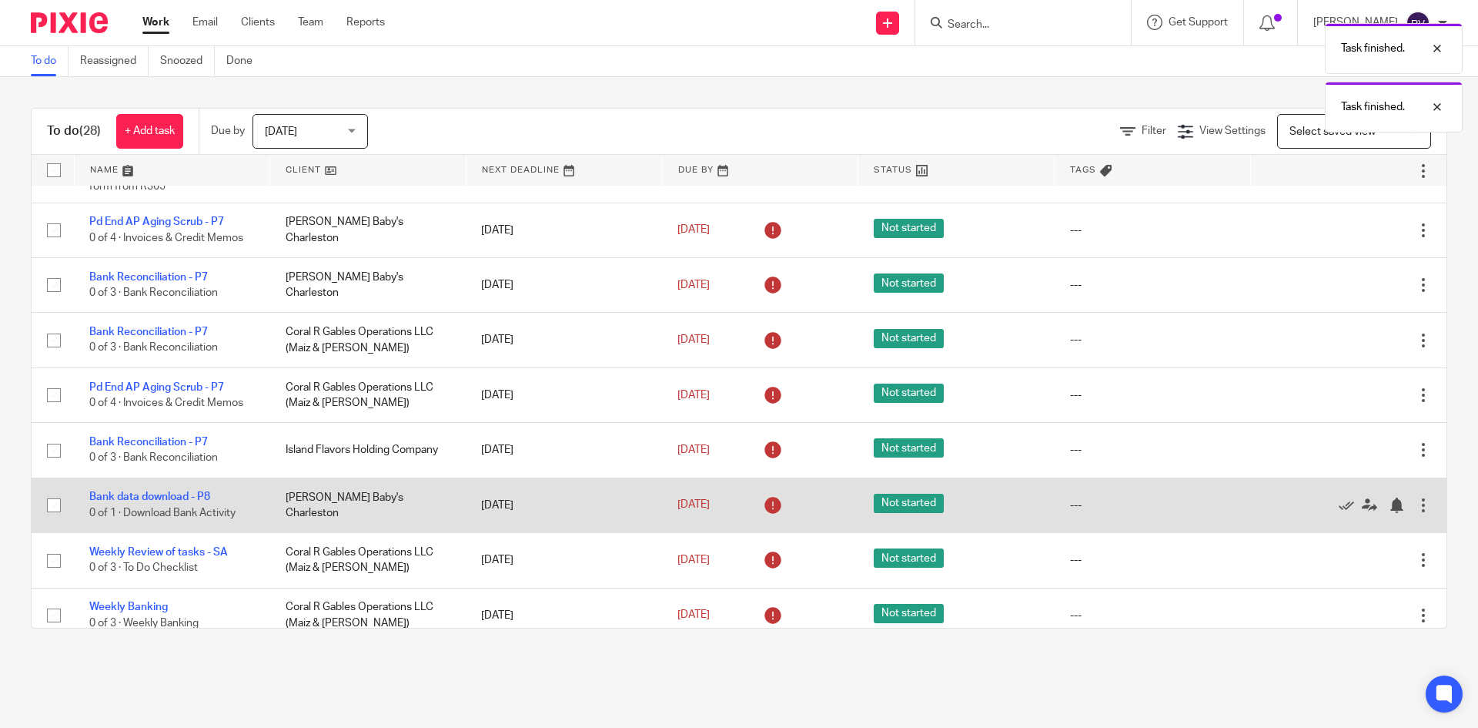
scroll to position [462, 0]
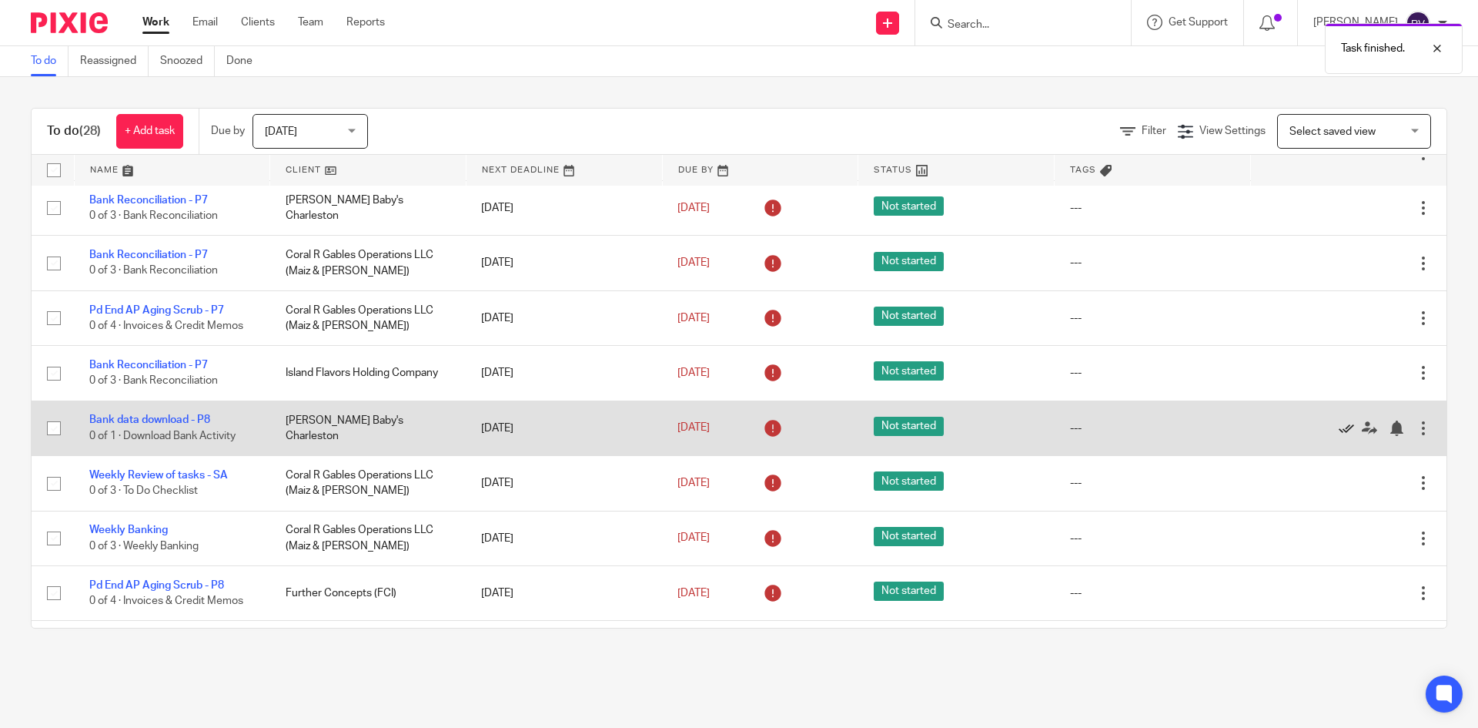
click at [1339, 427] on icon at bounding box center [1346, 427] width 15 height 15
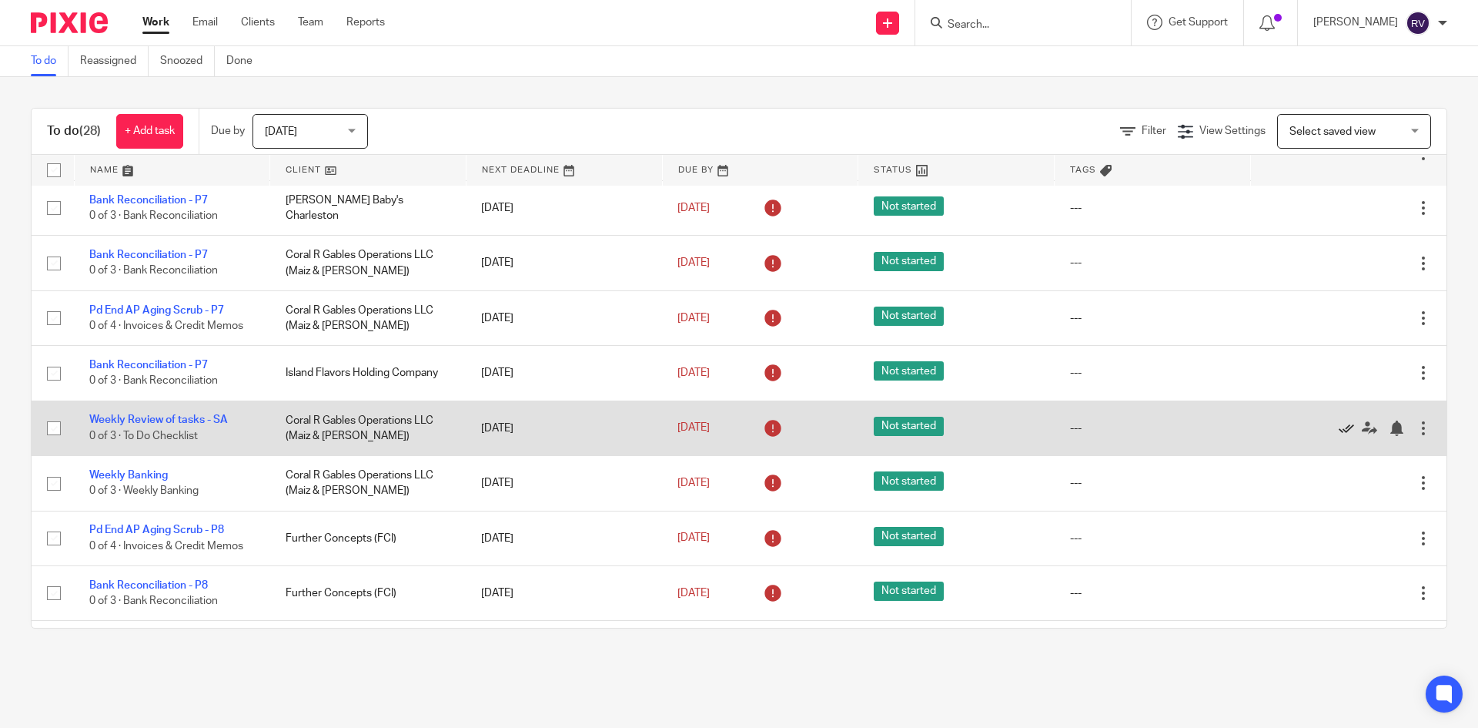
click at [1339, 427] on icon at bounding box center [1346, 427] width 15 height 15
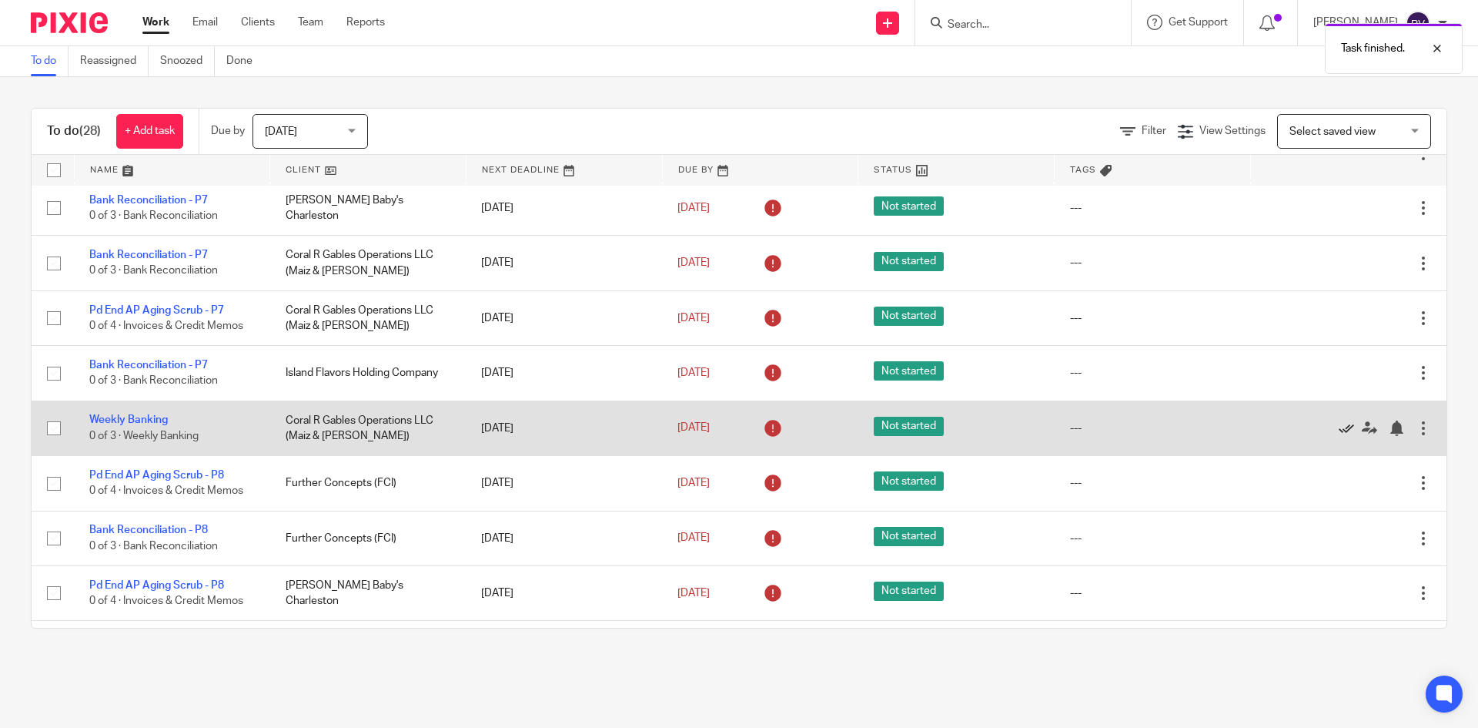
click at [1339, 427] on icon at bounding box center [1346, 427] width 15 height 15
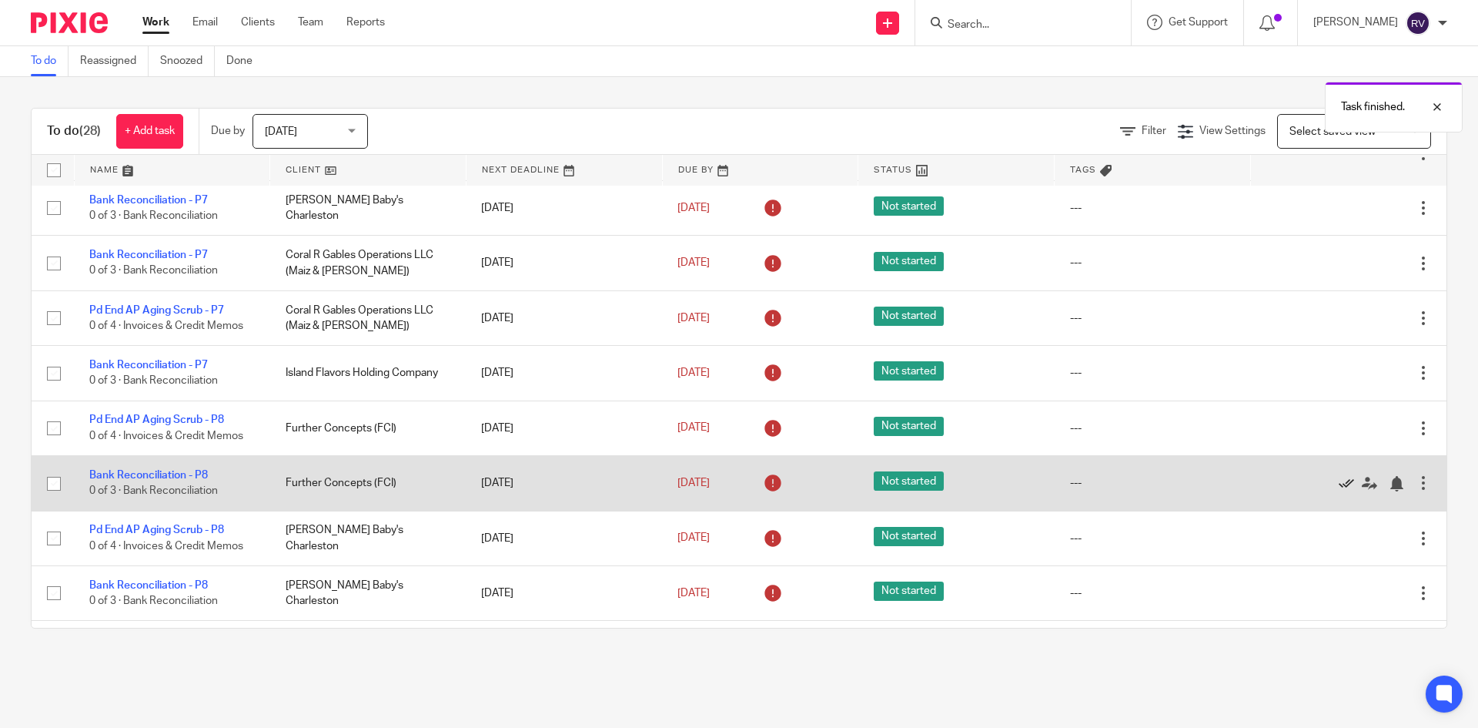
click at [1339, 484] on icon at bounding box center [1346, 483] width 15 height 15
